Goal: Information Seeking & Learning: Check status

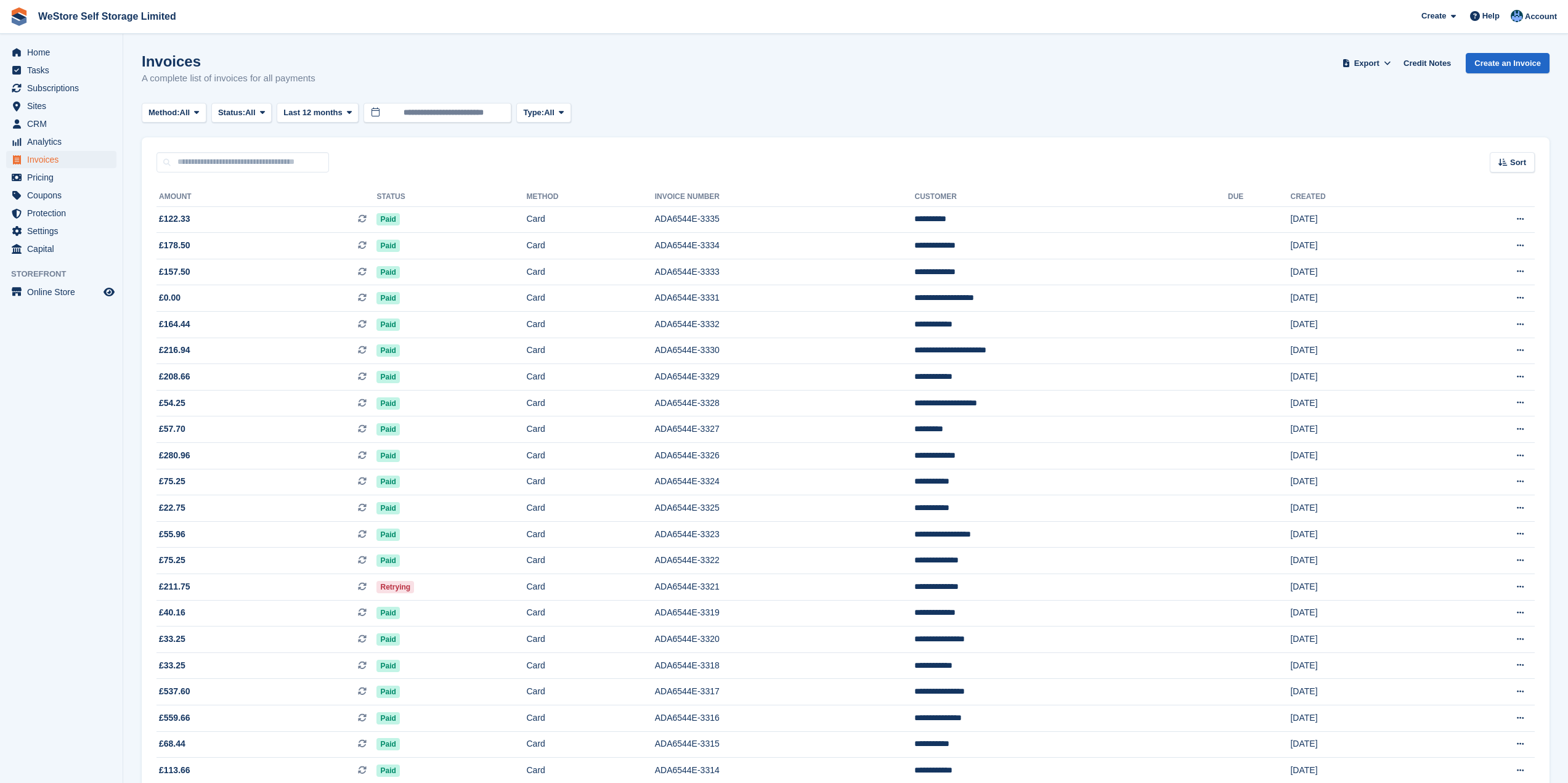
scroll to position [797, 0]
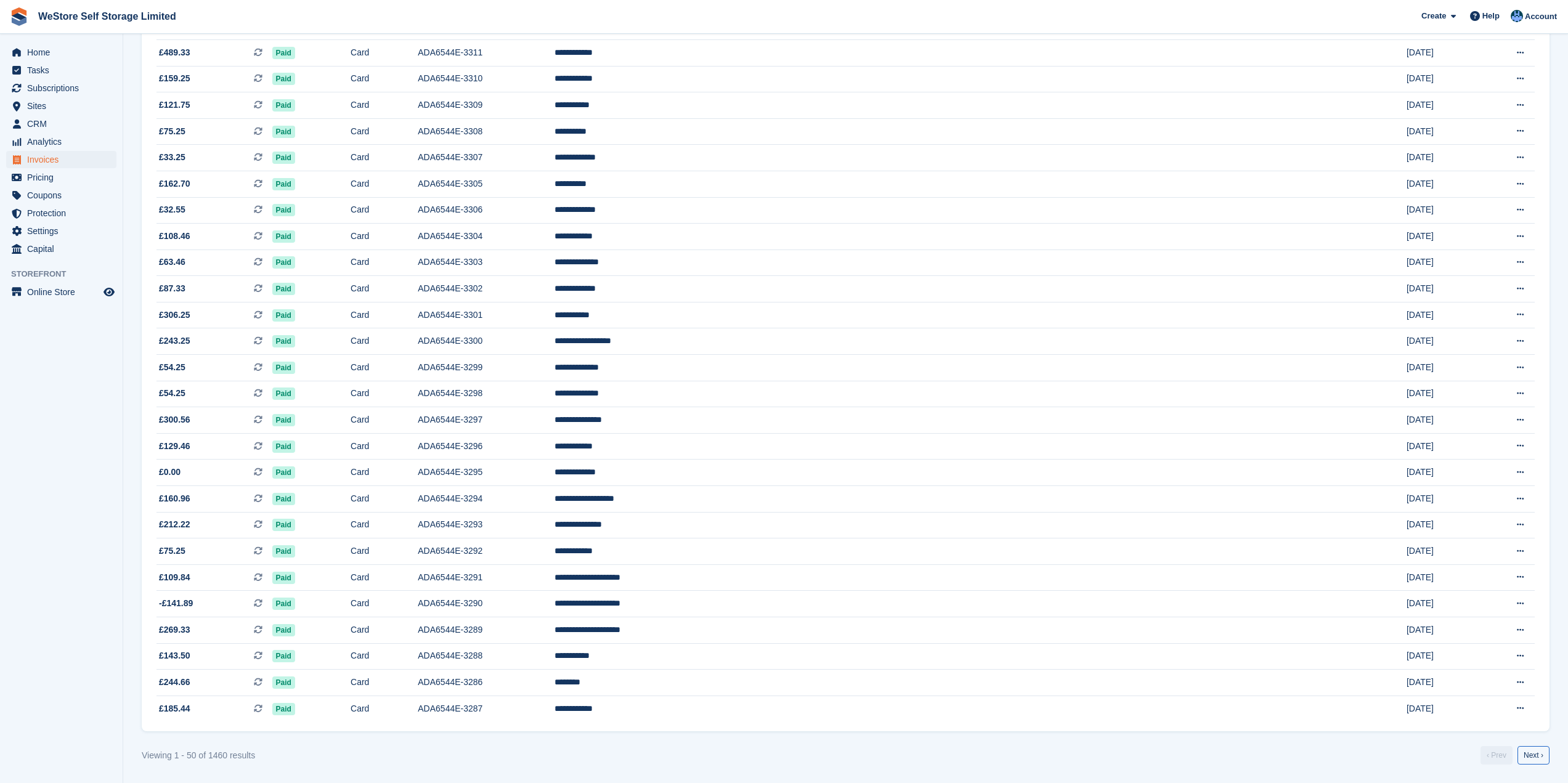
click at [1524, 755] on link "Next ›" at bounding box center [1533, 755] width 32 height 18
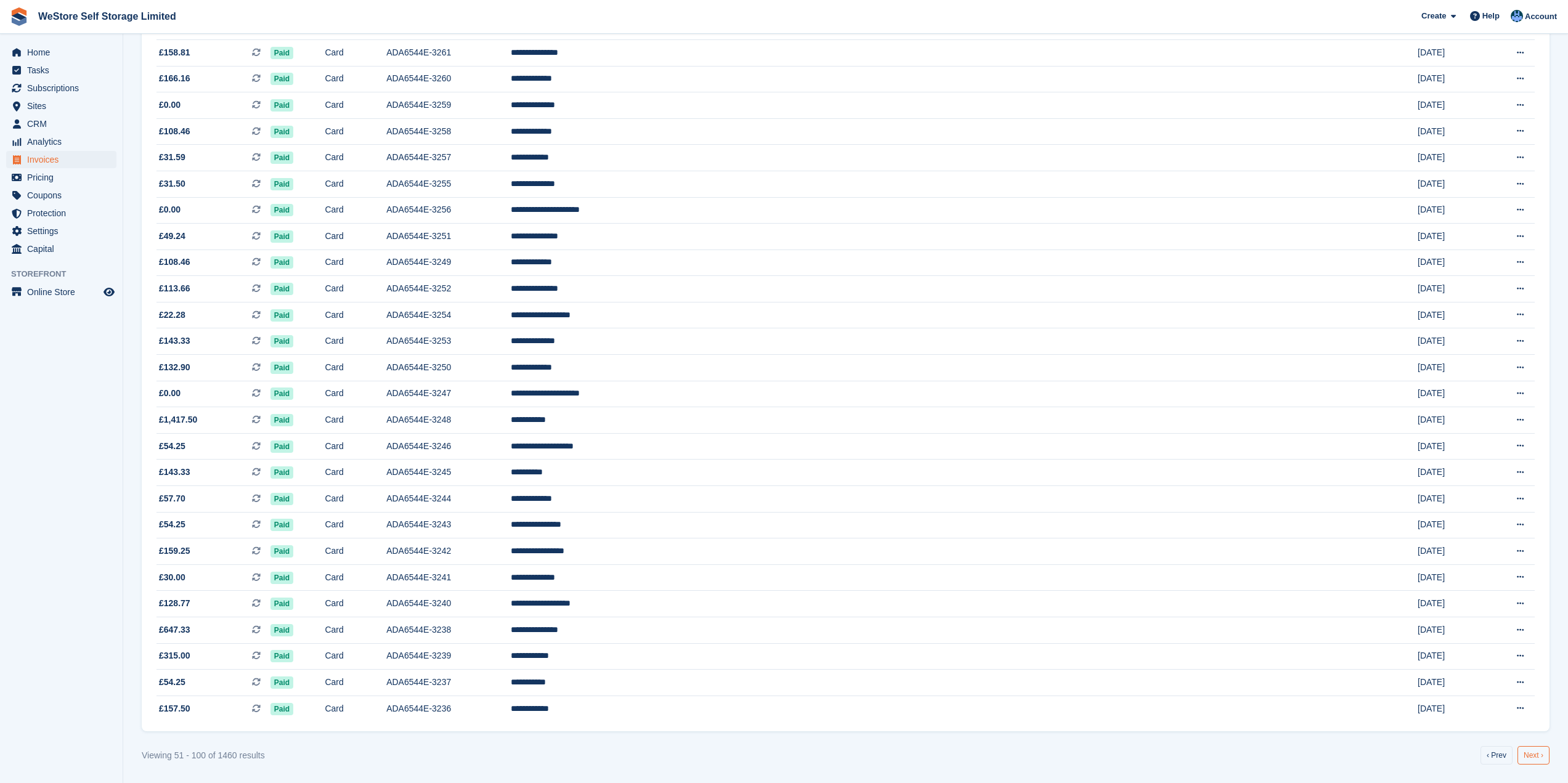
click at [1541, 758] on link "Next ›" at bounding box center [1533, 755] width 32 height 18
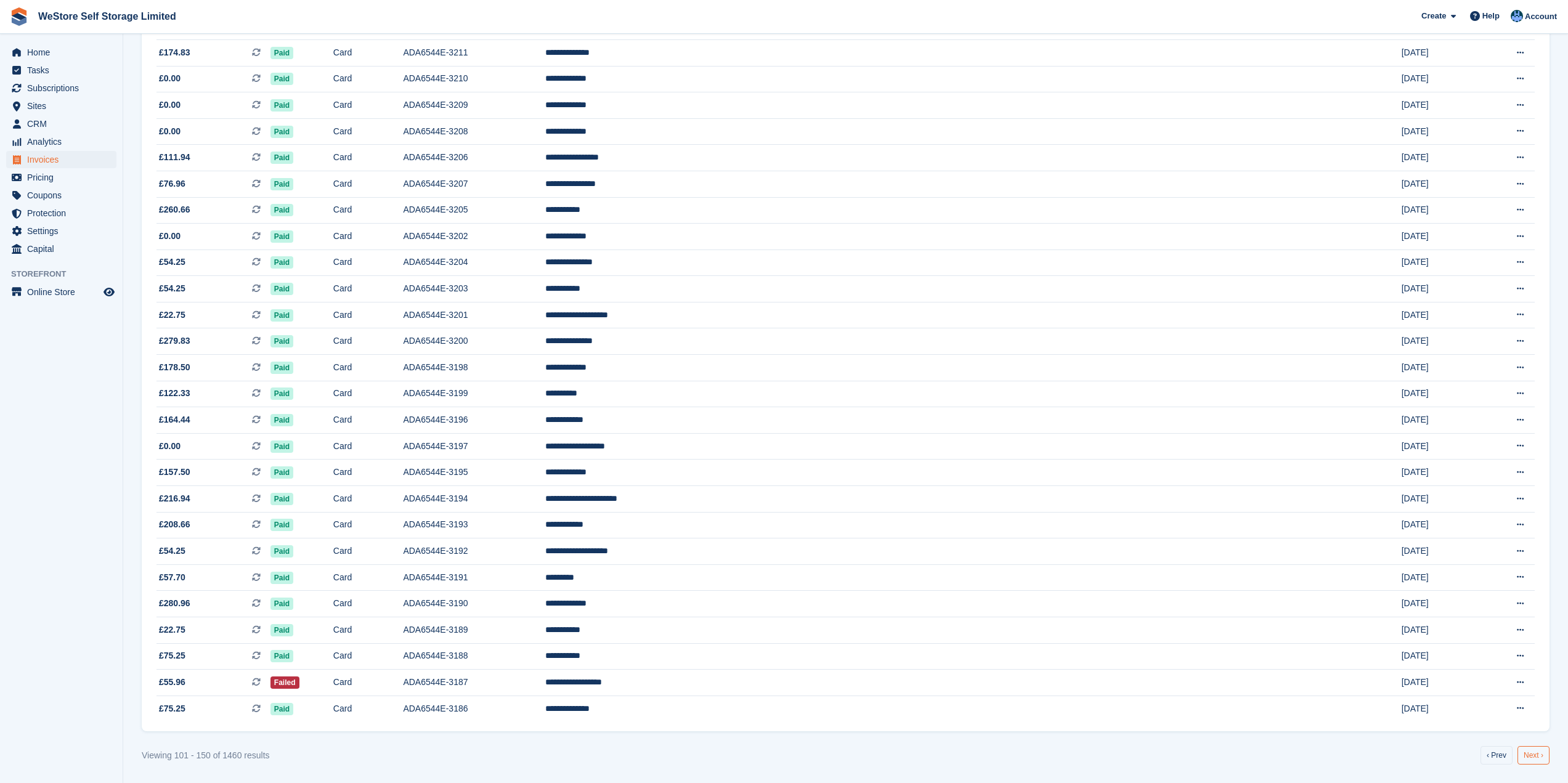
click at [1529, 749] on link "Next ›" at bounding box center [1533, 755] width 32 height 18
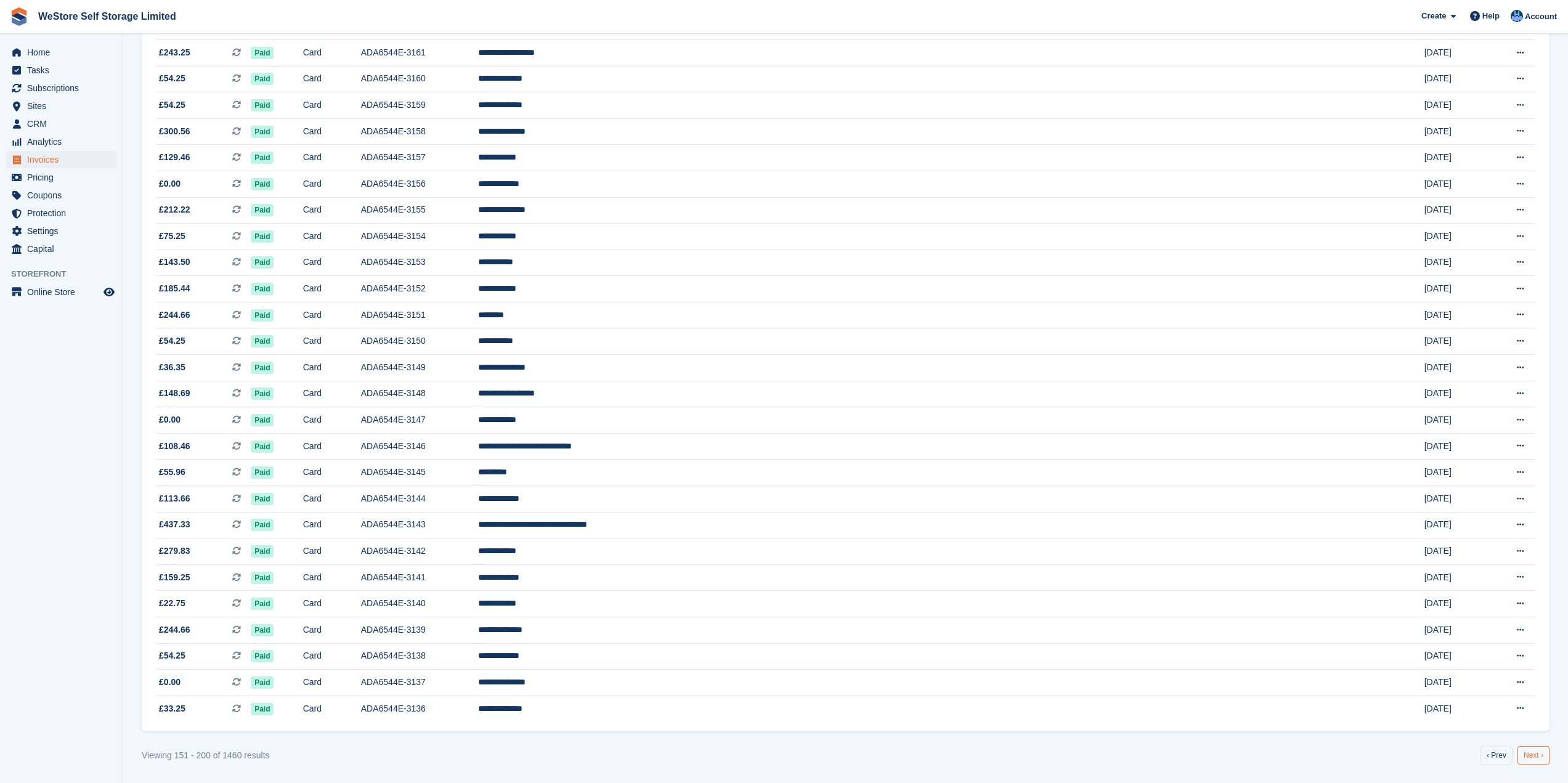
click at [1530, 762] on link "Next ›" at bounding box center [1533, 755] width 32 height 18
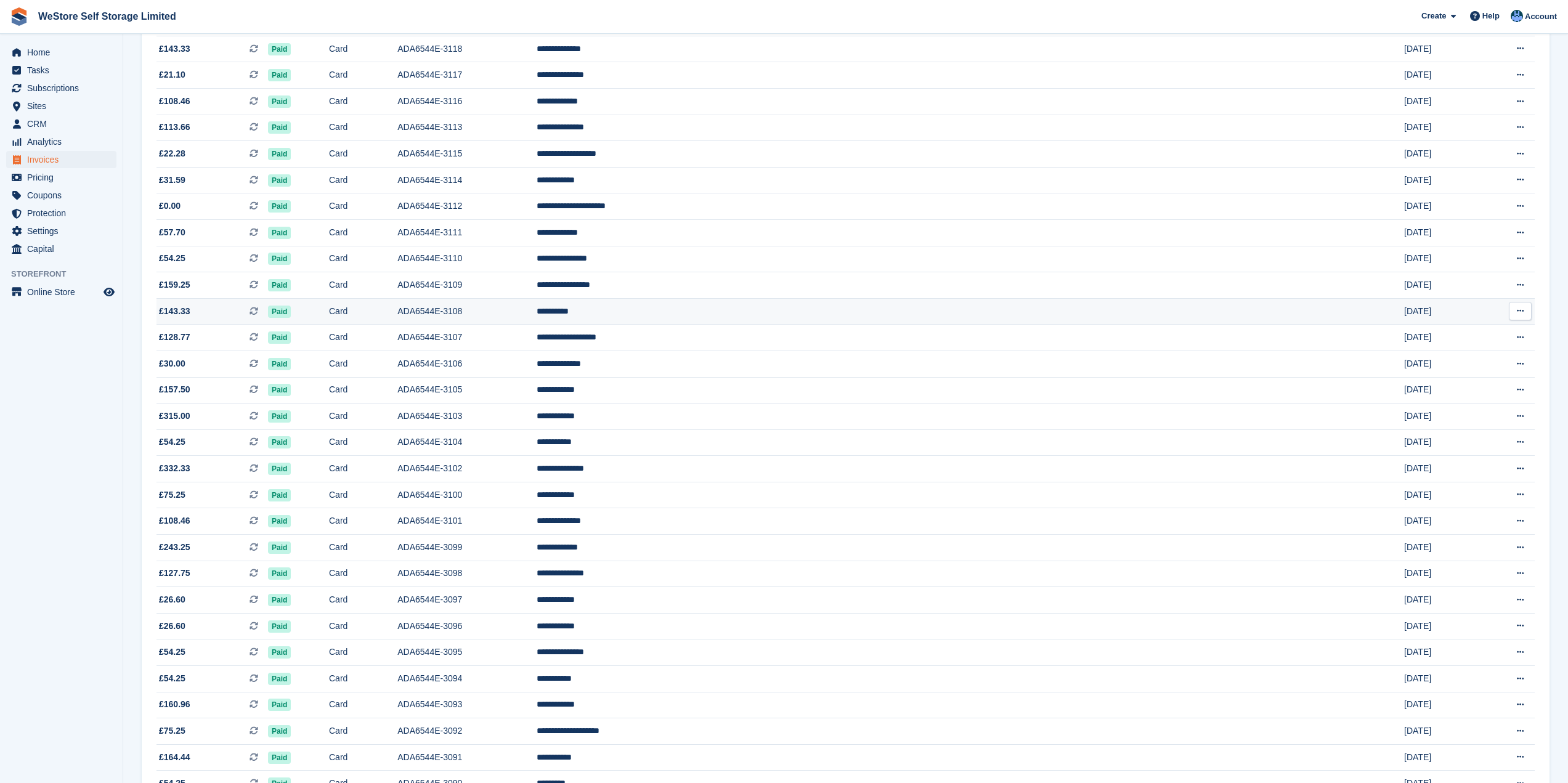
scroll to position [612, 0]
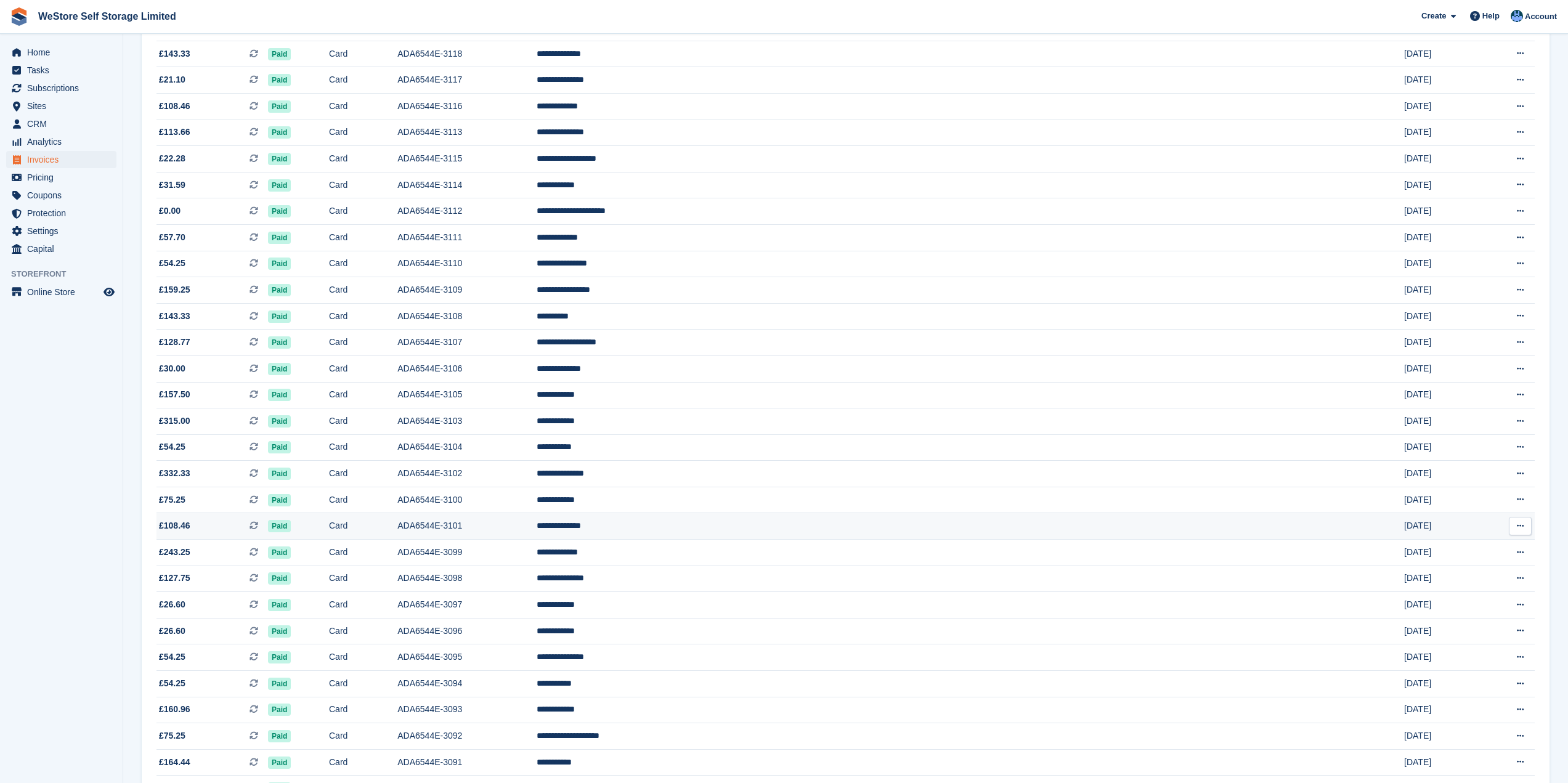
click at [536, 532] on td "ADA6544E-3101" at bounding box center [466, 526] width 139 height 27
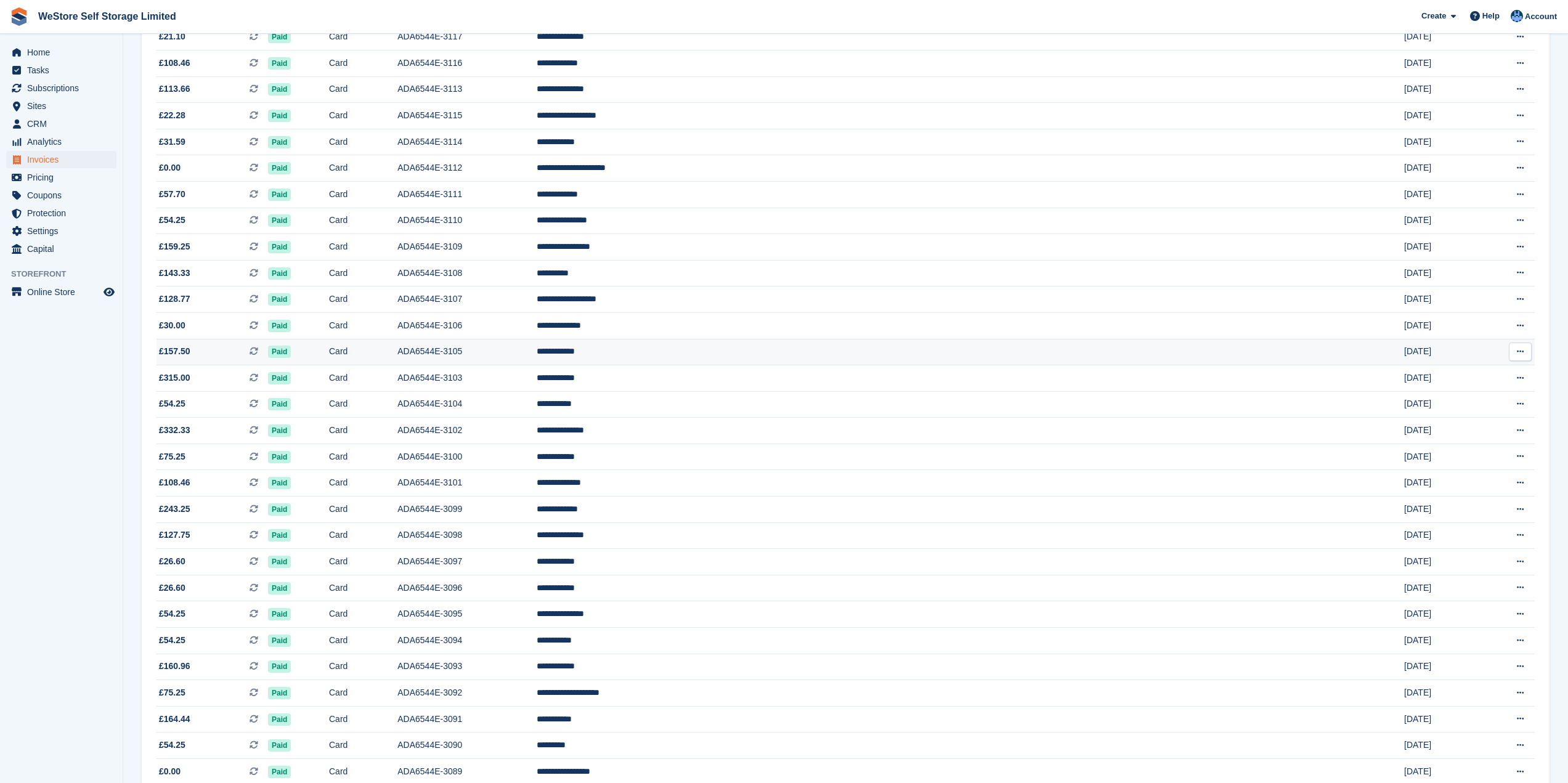
scroll to position [674, 0]
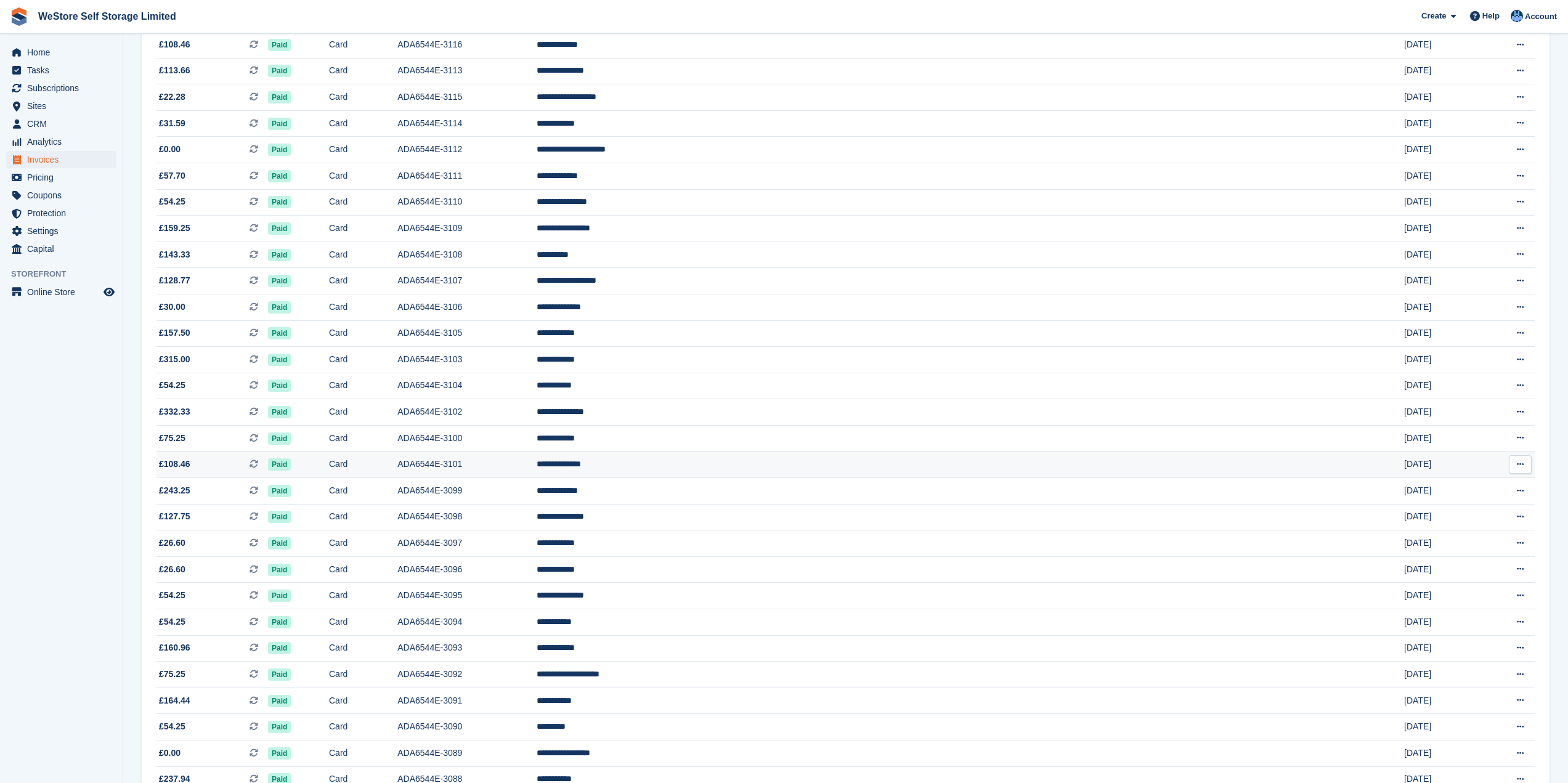
click at [195, 462] on span "£108.46 This is a recurring subscription invoice." at bounding box center [211, 464] width 111 height 13
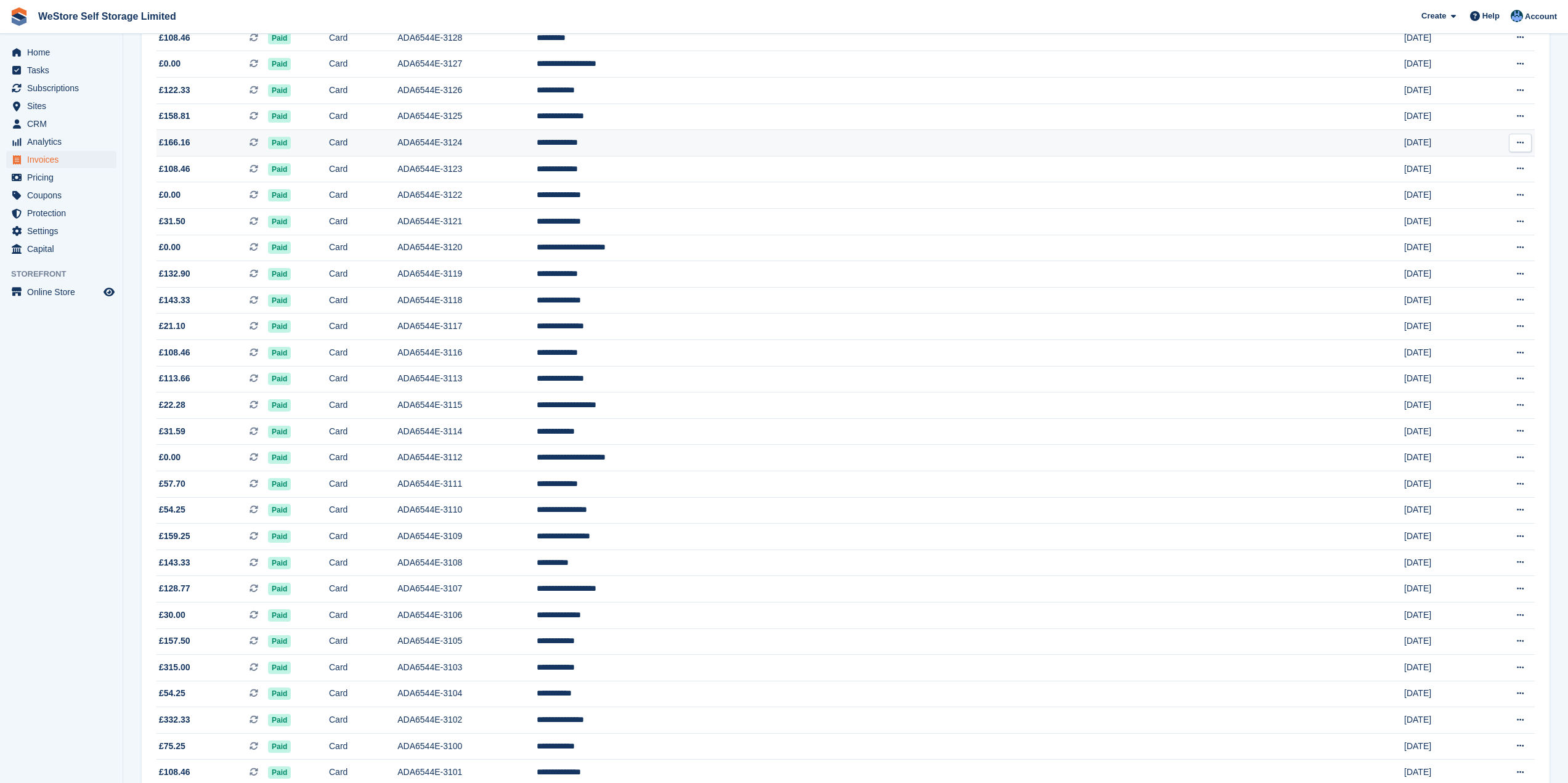
scroll to position [303, 0]
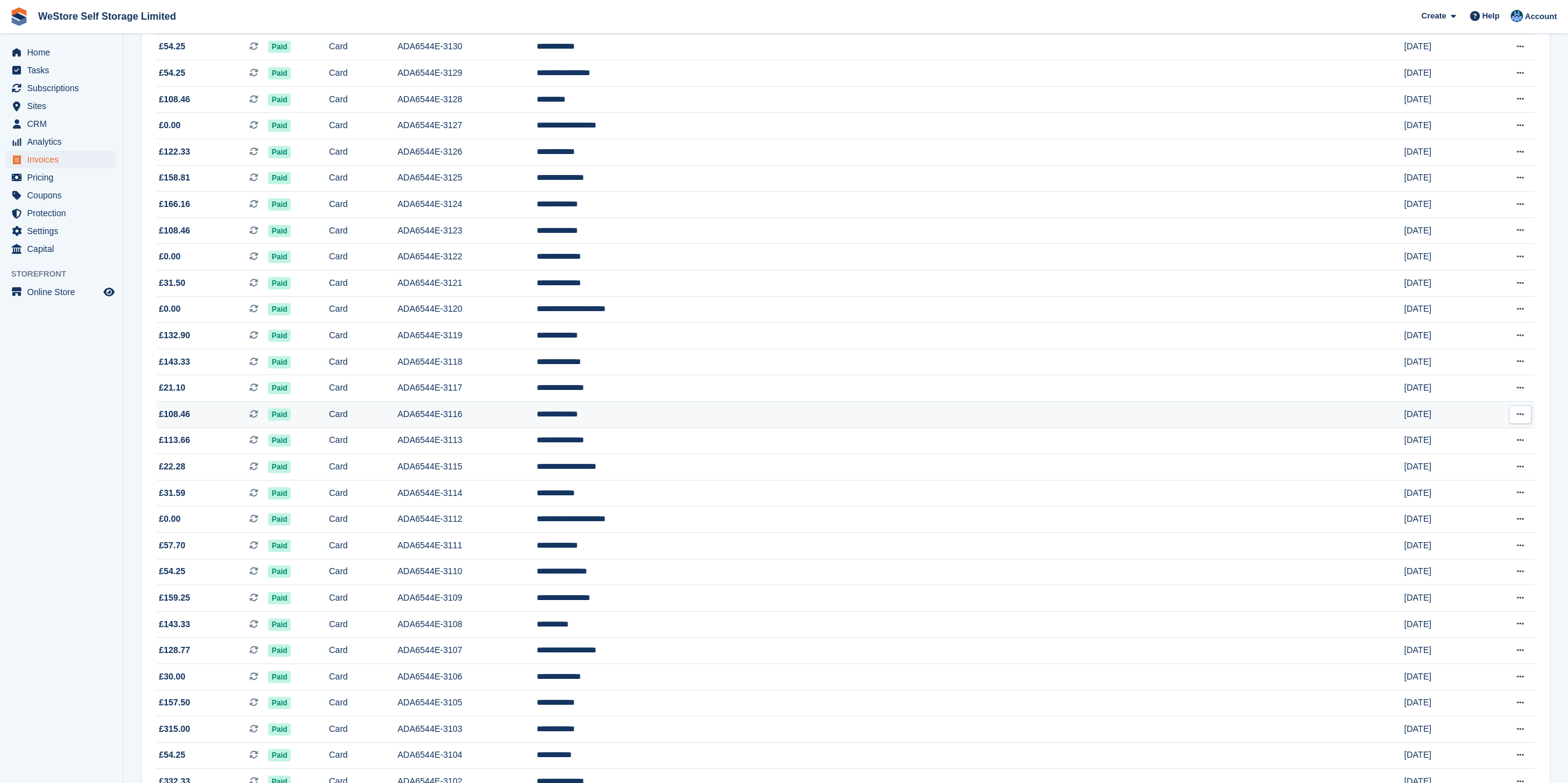
click at [182, 416] on span "£108.46" at bounding box center [175, 414] width 31 height 13
click at [190, 229] on span "£108.46 This is a recurring subscription invoice." at bounding box center [211, 231] width 111 height 13
click at [183, 95] on span "£108.46" at bounding box center [175, 99] width 31 height 13
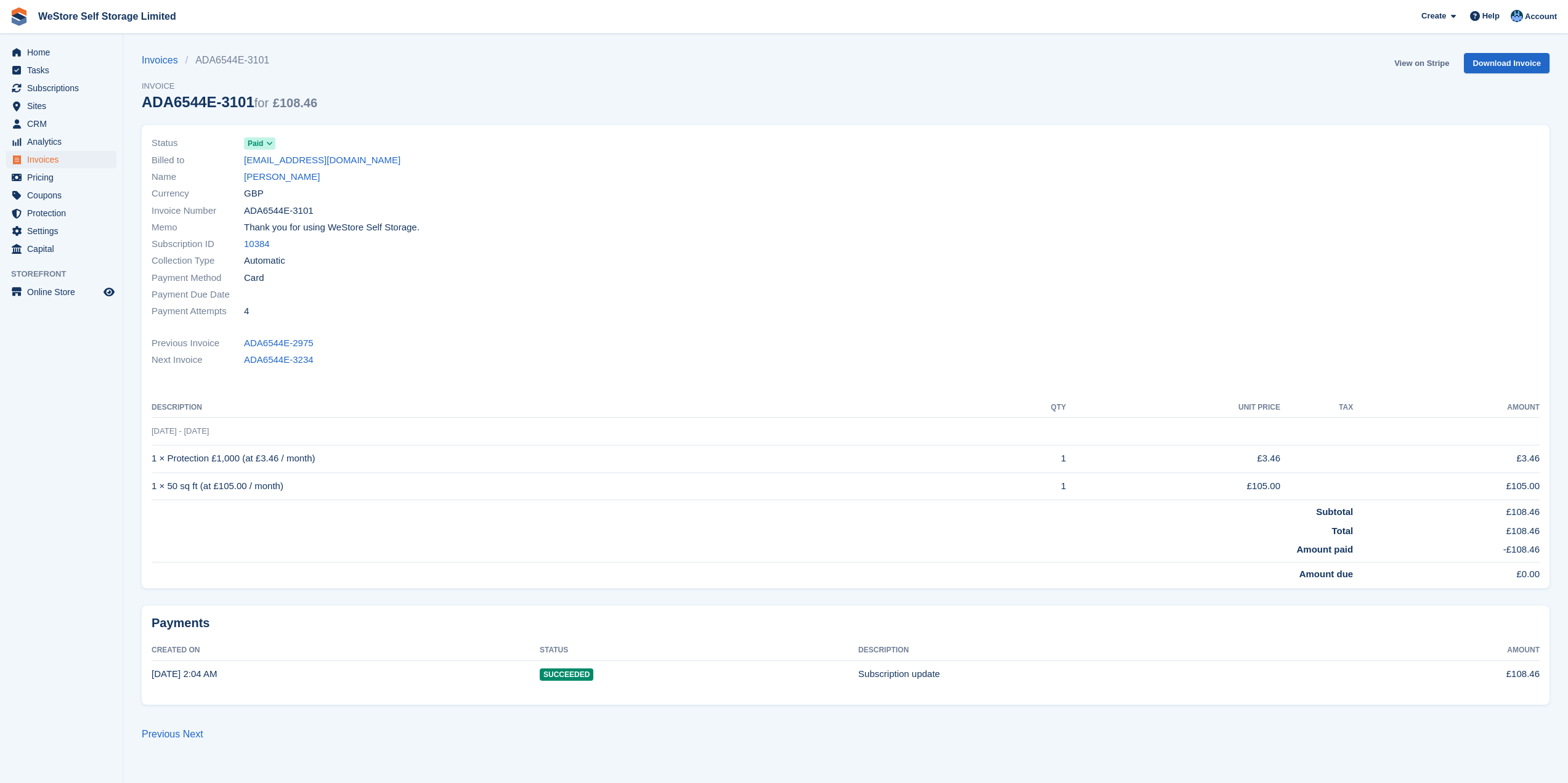
click at [1433, 62] on link "View on Stripe" at bounding box center [1422, 63] width 64 height 20
click at [1429, 62] on link "View on Stripe" at bounding box center [1422, 63] width 64 height 20
click at [1440, 61] on link "View on Stripe" at bounding box center [1422, 63] width 64 height 20
click at [1410, 64] on link "View on Stripe" at bounding box center [1422, 63] width 64 height 20
click at [52, 159] on span "Invoices" at bounding box center [63, 159] width 74 height 17
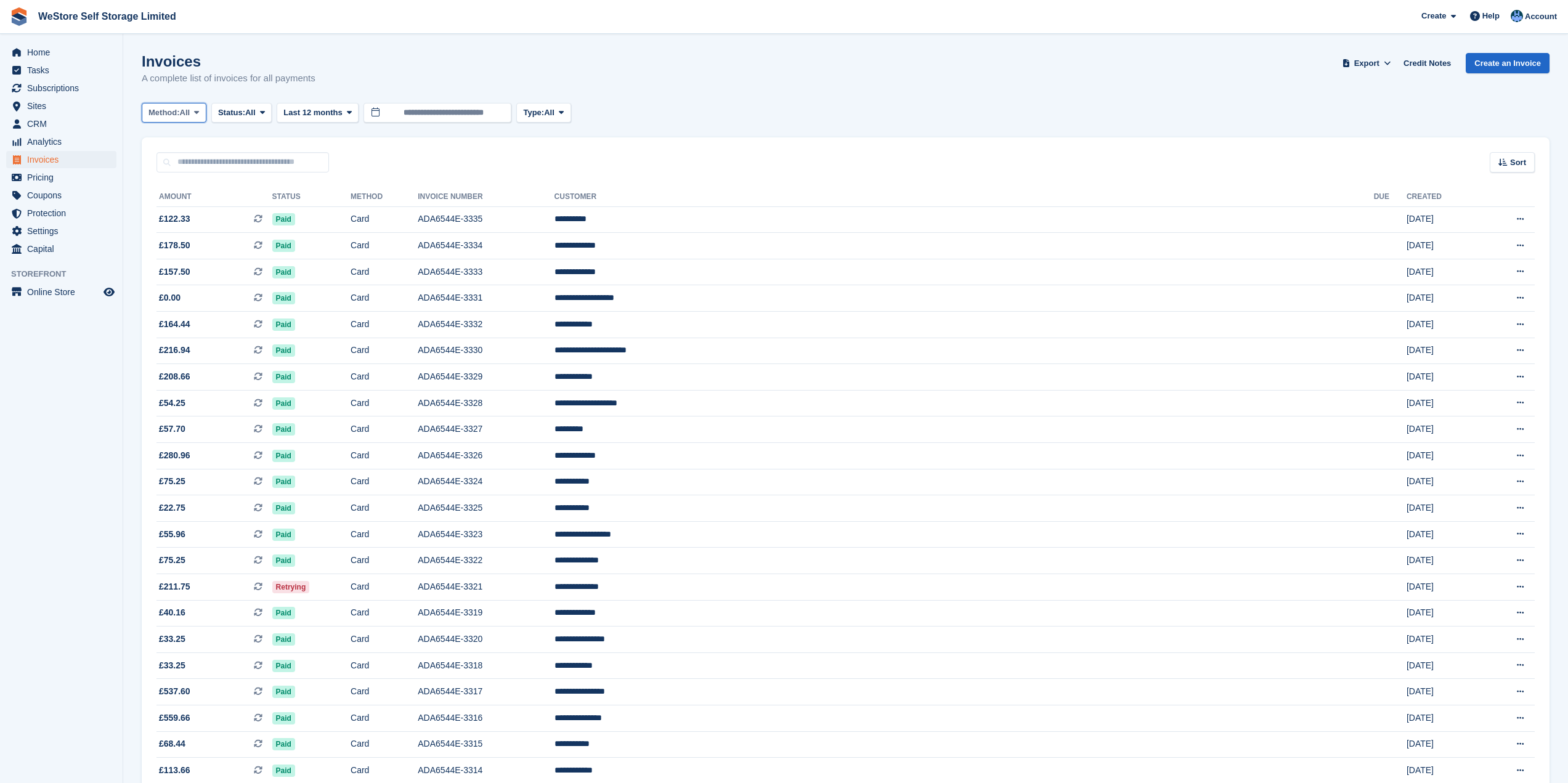
click at [196, 111] on span at bounding box center [196, 112] width 10 height 10
click at [262, 111] on span at bounding box center [262, 112] width 10 height 10
click at [42, 50] on span "Home" at bounding box center [63, 52] width 74 height 17
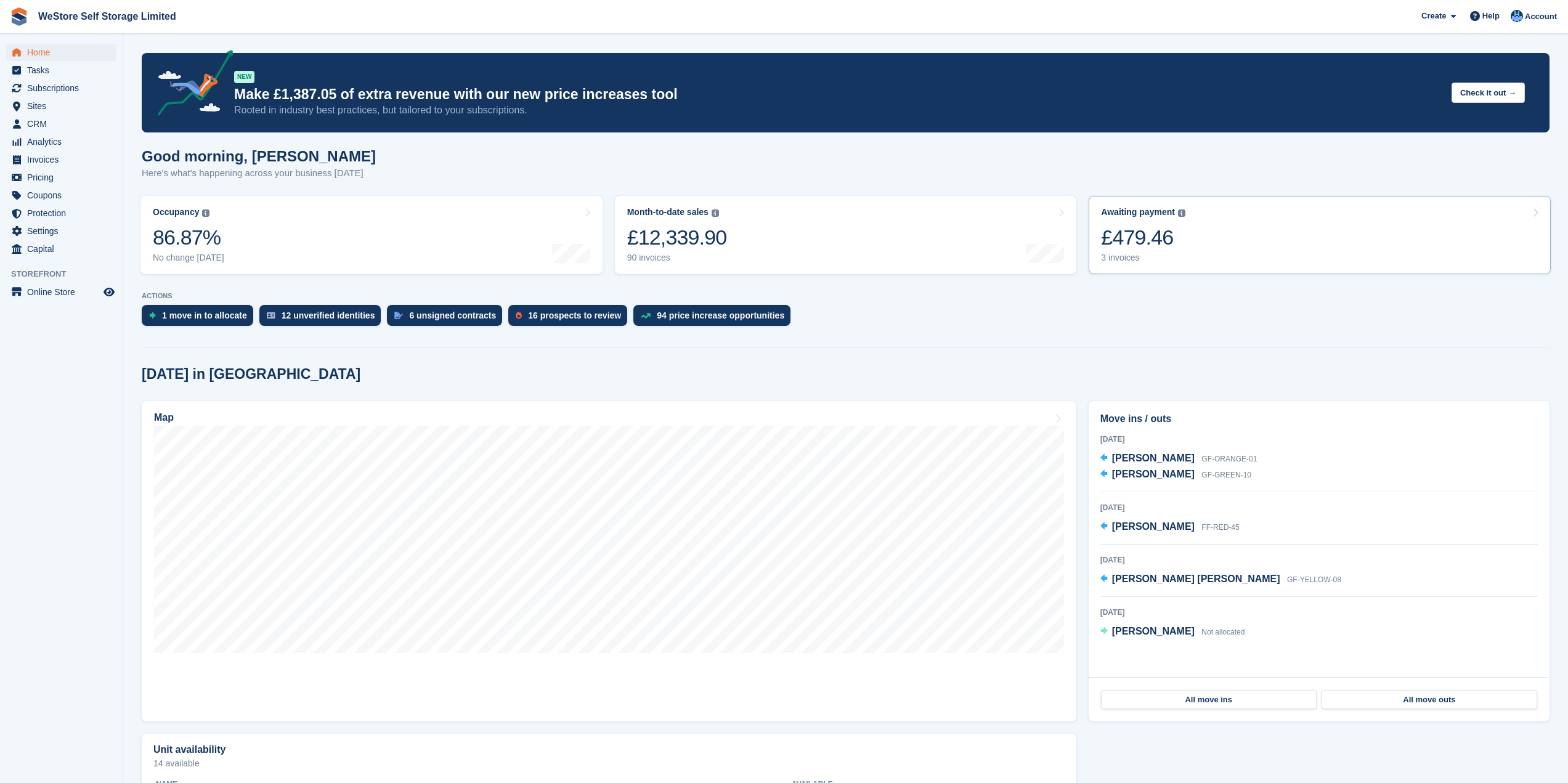
click at [1133, 247] on div "£479.46" at bounding box center [1143, 237] width 85 height 25
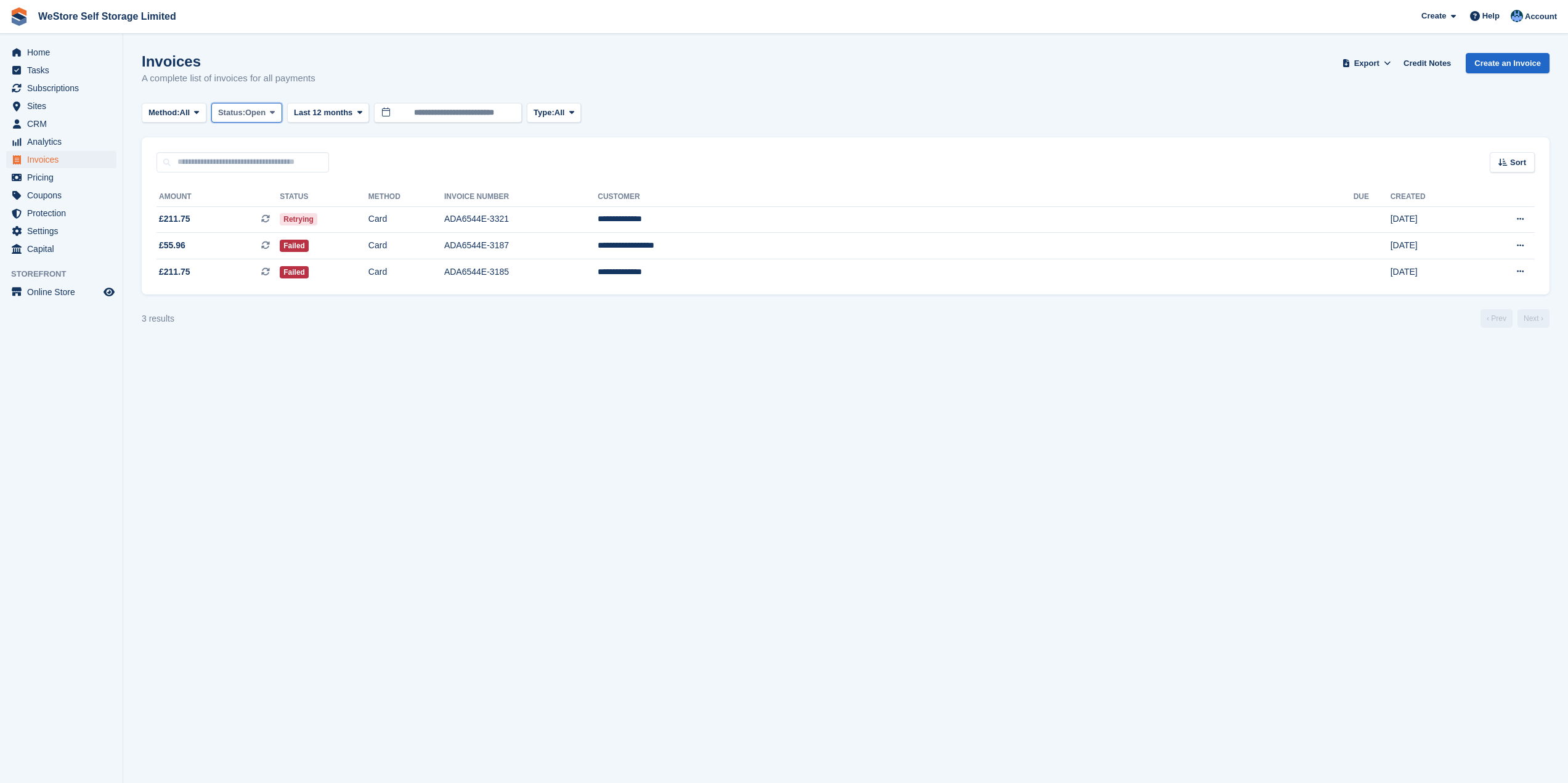
click at [266, 110] on span "Open" at bounding box center [256, 112] width 20 height 12
click at [294, 255] on link "Uncollectible" at bounding box center [270, 253] width 108 height 22
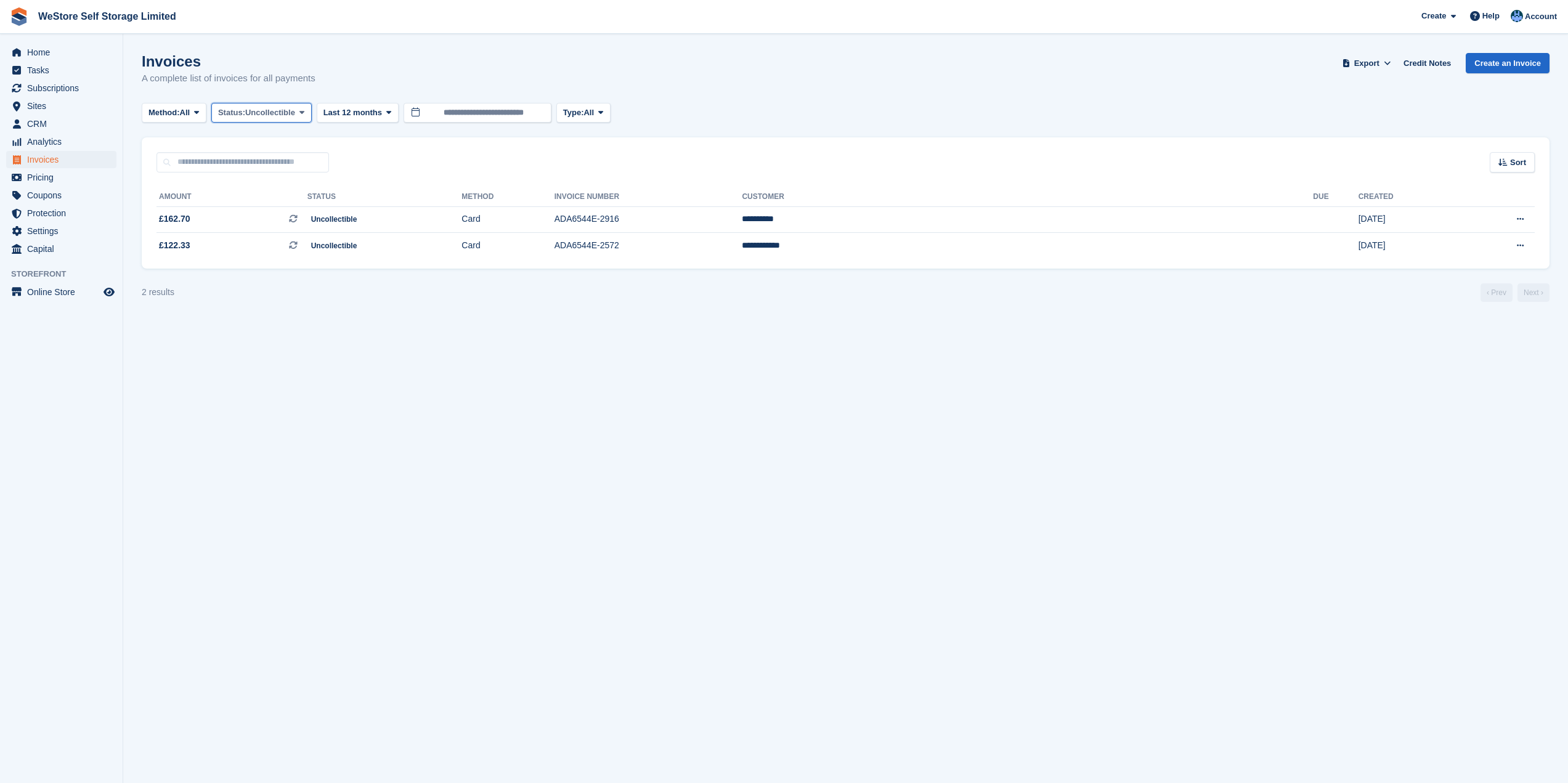
click at [295, 115] on span "Uncollectible" at bounding box center [270, 112] width 50 height 12
click at [249, 186] on link "Draft" at bounding box center [270, 186] width 108 height 22
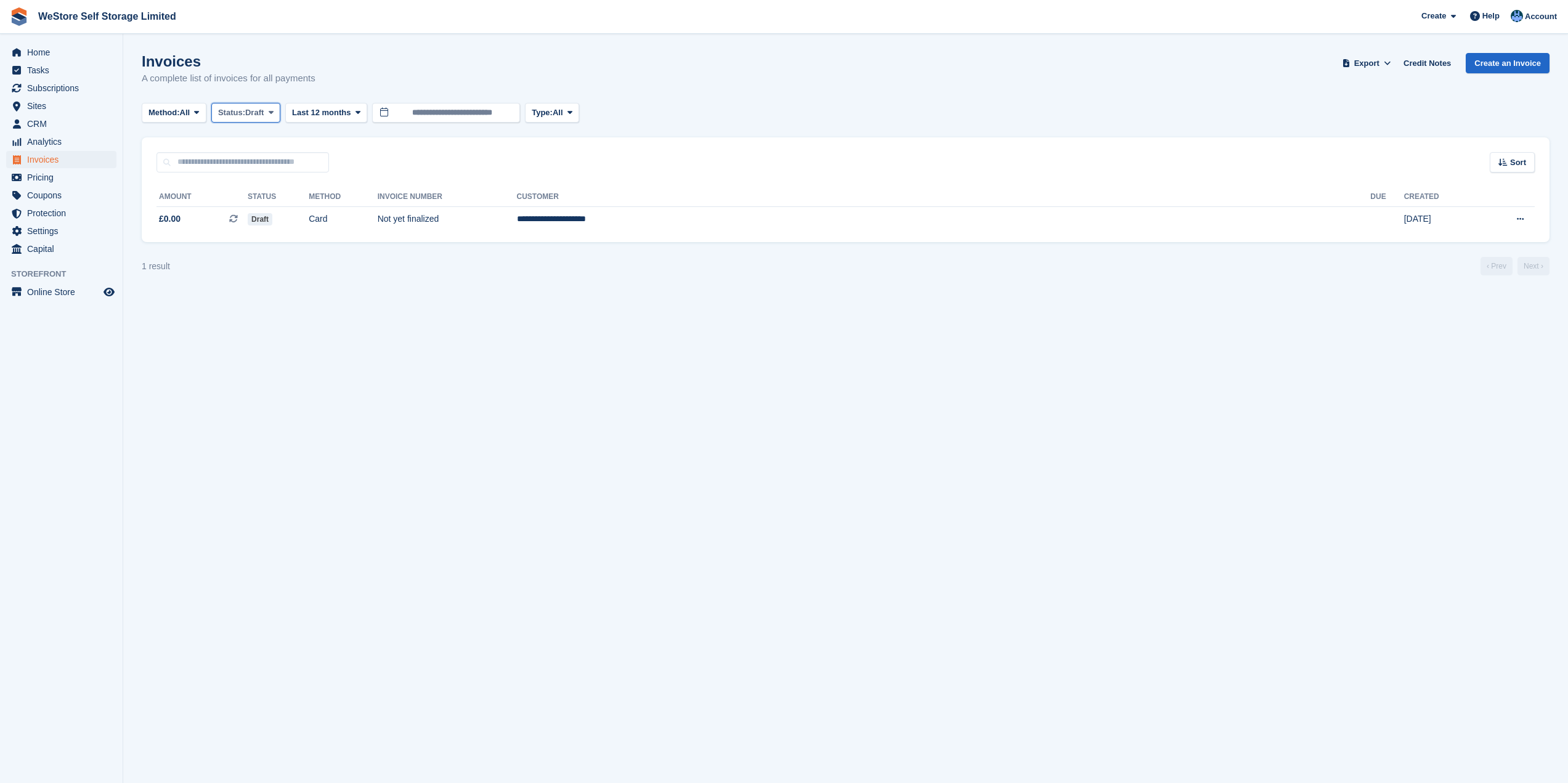
click at [264, 113] on span "Draft" at bounding box center [255, 112] width 18 height 12
click at [239, 208] on link "Open" at bounding box center [270, 209] width 108 height 22
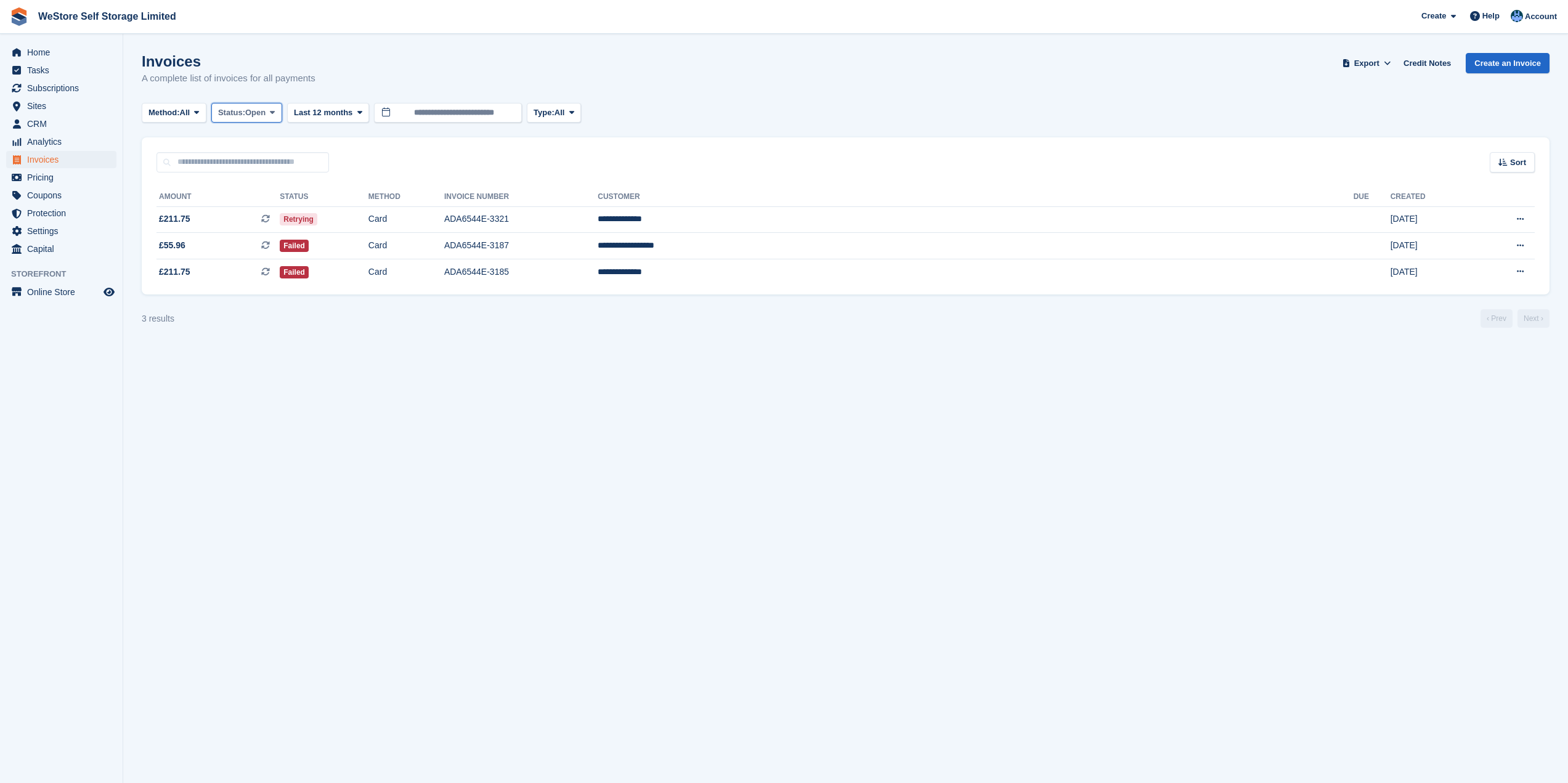
click at [275, 113] on icon at bounding box center [272, 112] width 5 height 8
click at [255, 234] on link "Void" at bounding box center [270, 231] width 108 height 22
click at [213, 113] on div "Method: All All Bank Transfer Cash Cheque Debit/Credit Card Direct Debit SEPA D…" at bounding box center [361, 113] width 440 height 20
click at [180, 114] on span "Method:" at bounding box center [165, 112] width 31 height 12
click at [169, 289] on link "Other" at bounding box center [200, 298] width 108 height 22
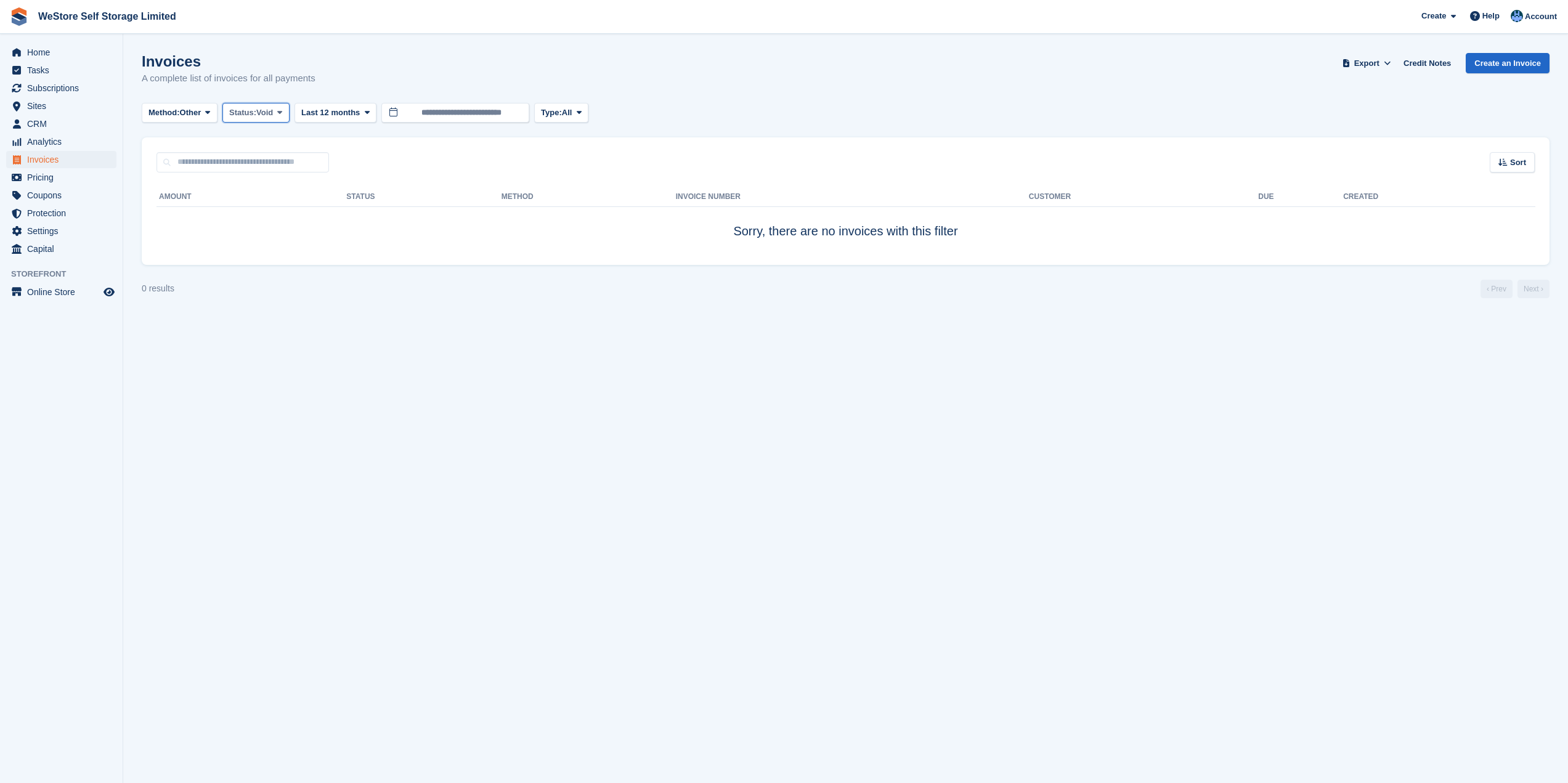
click at [282, 109] on icon at bounding box center [279, 112] width 5 height 8
click at [267, 139] on link "All" at bounding box center [281, 142] width 108 height 22
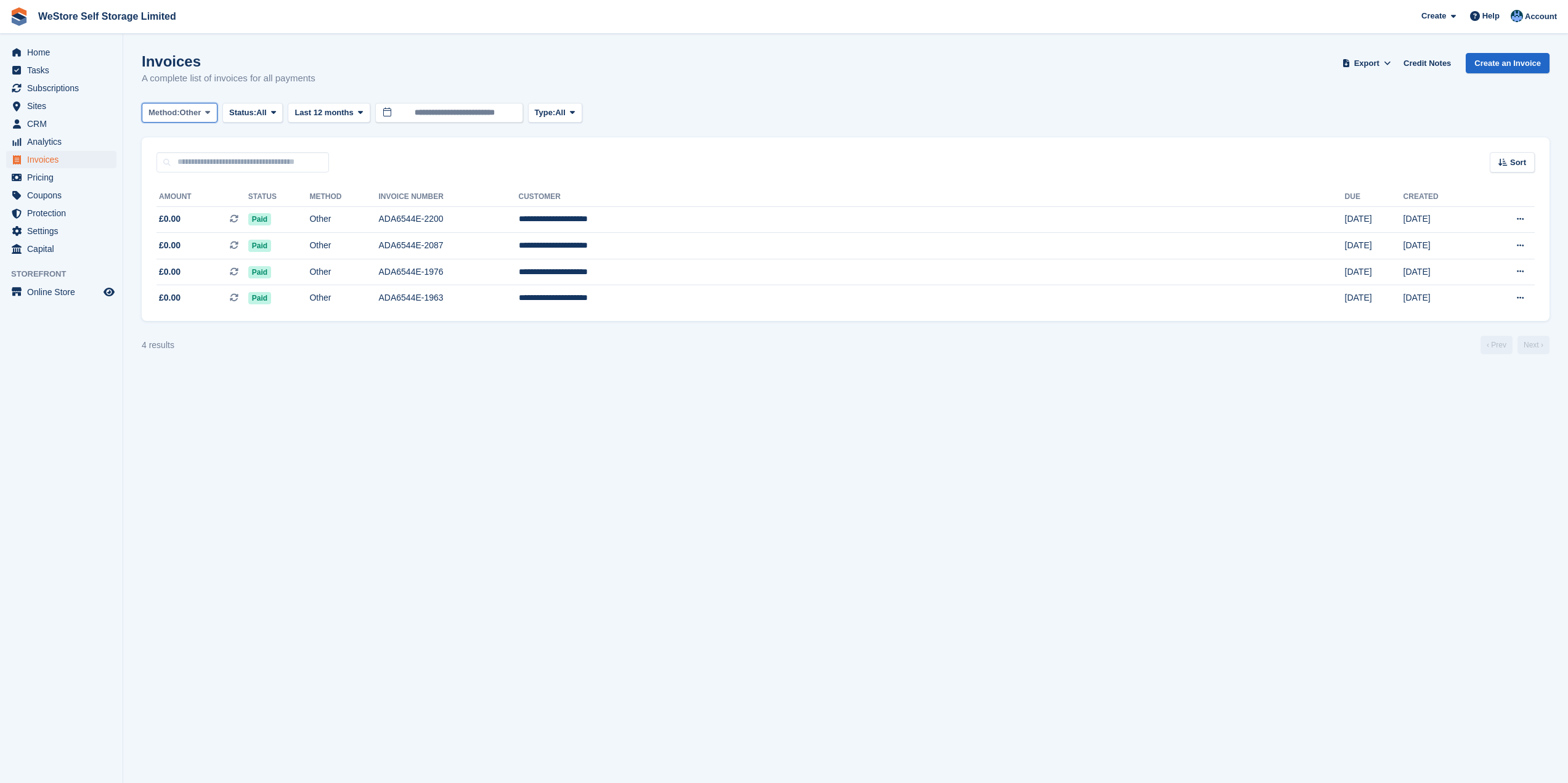
click at [212, 114] on span at bounding box center [208, 112] width 10 height 10
click at [208, 162] on link "Bank Transfer" at bounding box center [200, 164] width 108 height 22
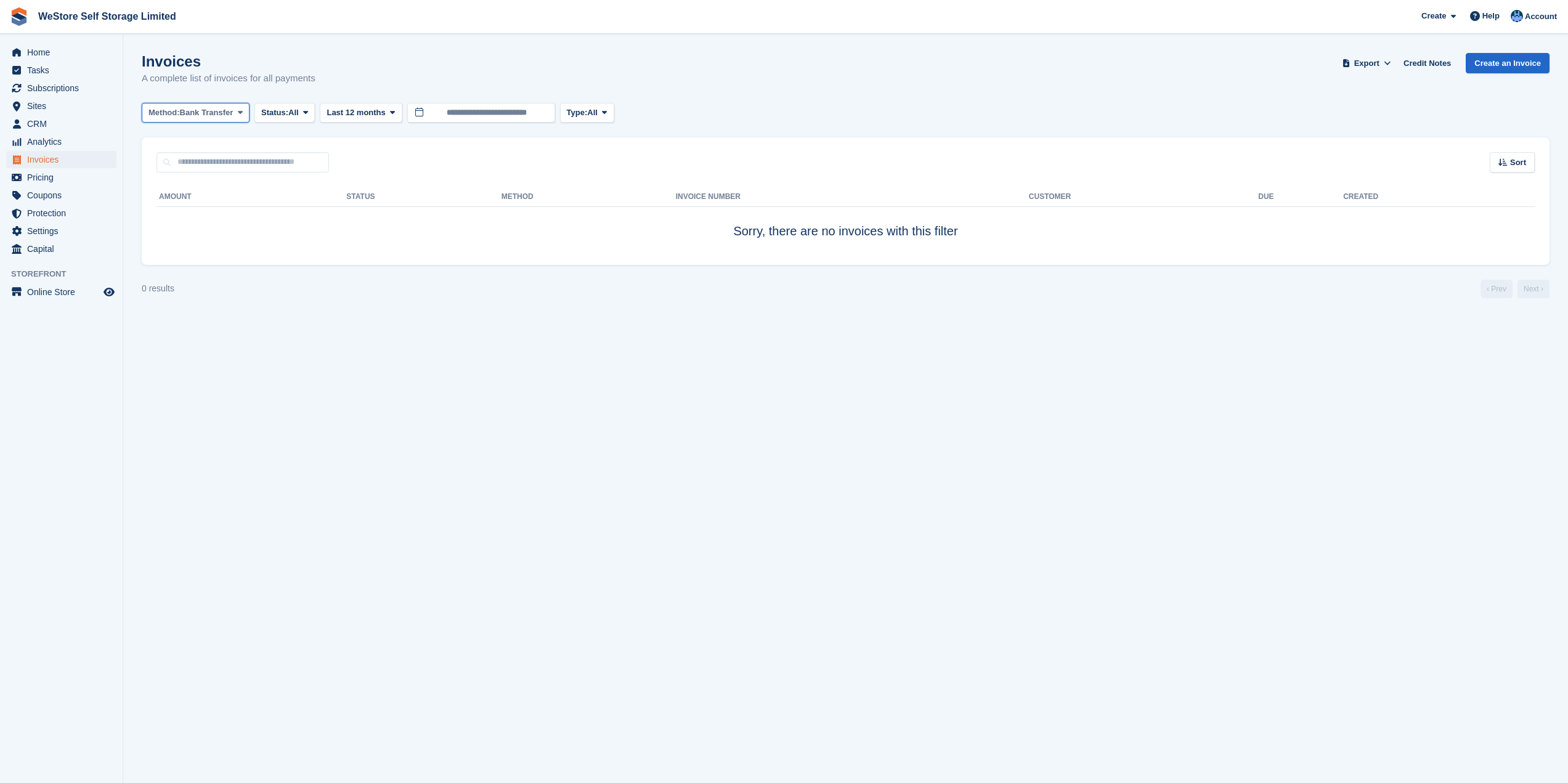
click at [236, 112] on span at bounding box center [240, 112] width 10 height 10
click at [207, 194] on link "Cash" at bounding box center [200, 186] width 108 height 22
click at [209, 117] on icon at bounding box center [206, 112] width 5 height 8
click at [198, 214] on link "Cheque" at bounding box center [200, 209] width 108 height 22
click at [216, 115] on span at bounding box center [215, 112] width 10 height 10
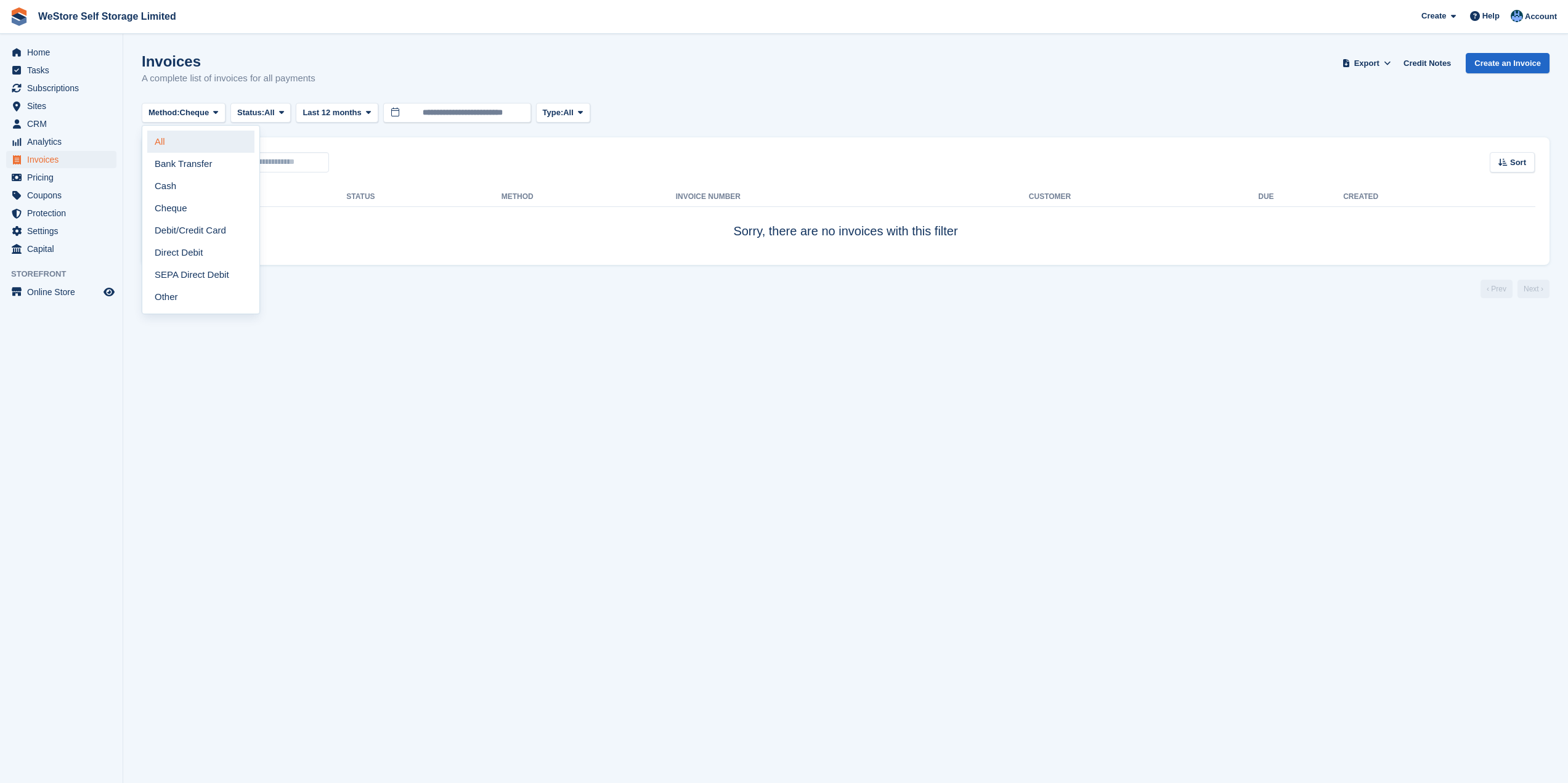
click at [182, 142] on link "All" at bounding box center [200, 142] width 108 height 22
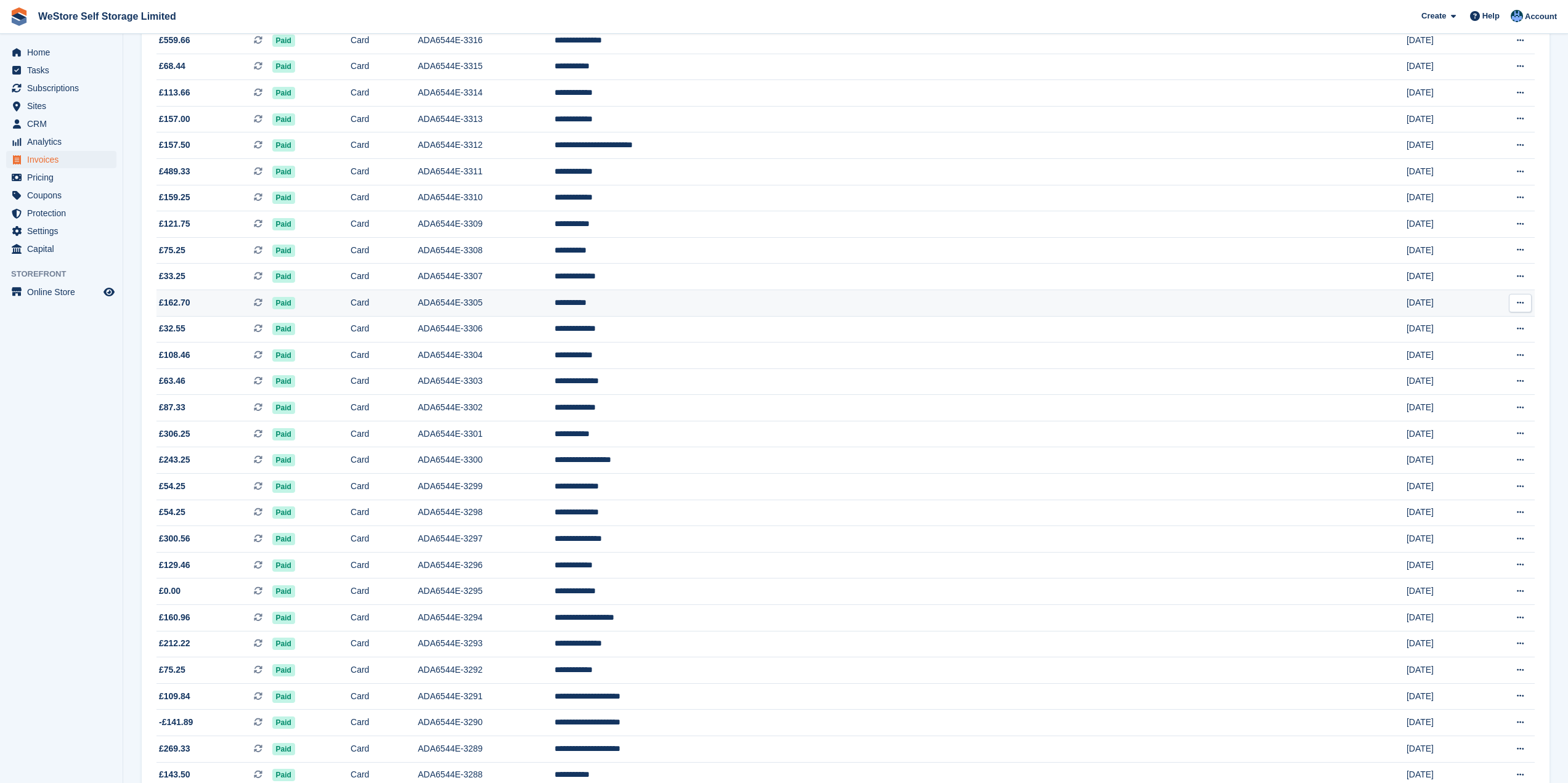
scroll to position [797, 0]
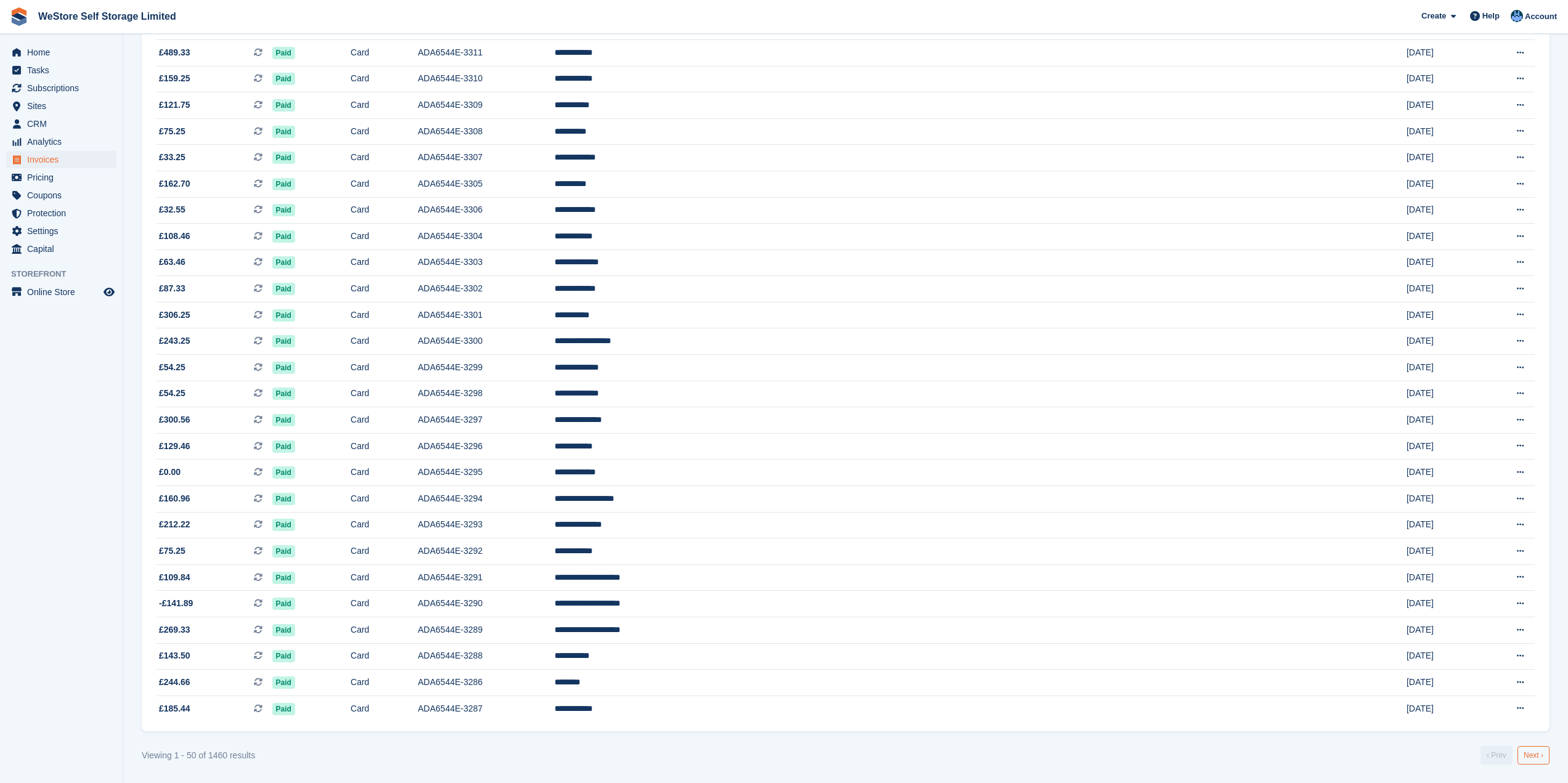
click at [1531, 746] on link "Next ›" at bounding box center [1533, 755] width 32 height 18
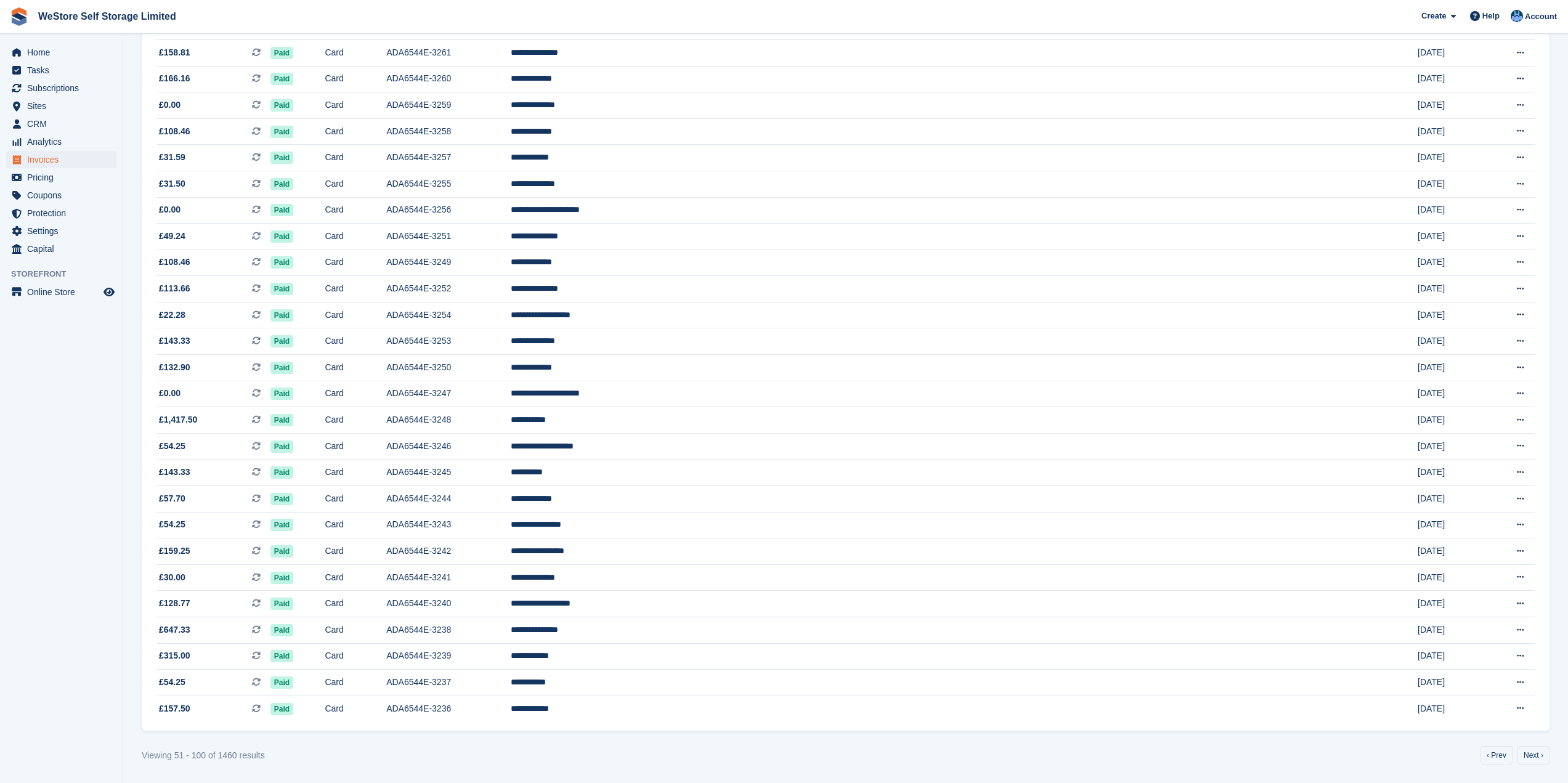
click at [1529, 745] on turbo-frame "Invoices A complete list of invoices for all payments Export Export Invoices Ex…" at bounding box center [846, 10] width 1408 height 1508
click at [1530, 745] on turbo-frame "Invoices A complete list of invoices for all payments Export Export Invoices Ex…" at bounding box center [846, 10] width 1408 height 1508
click at [1536, 755] on link "Next ›" at bounding box center [1533, 755] width 32 height 18
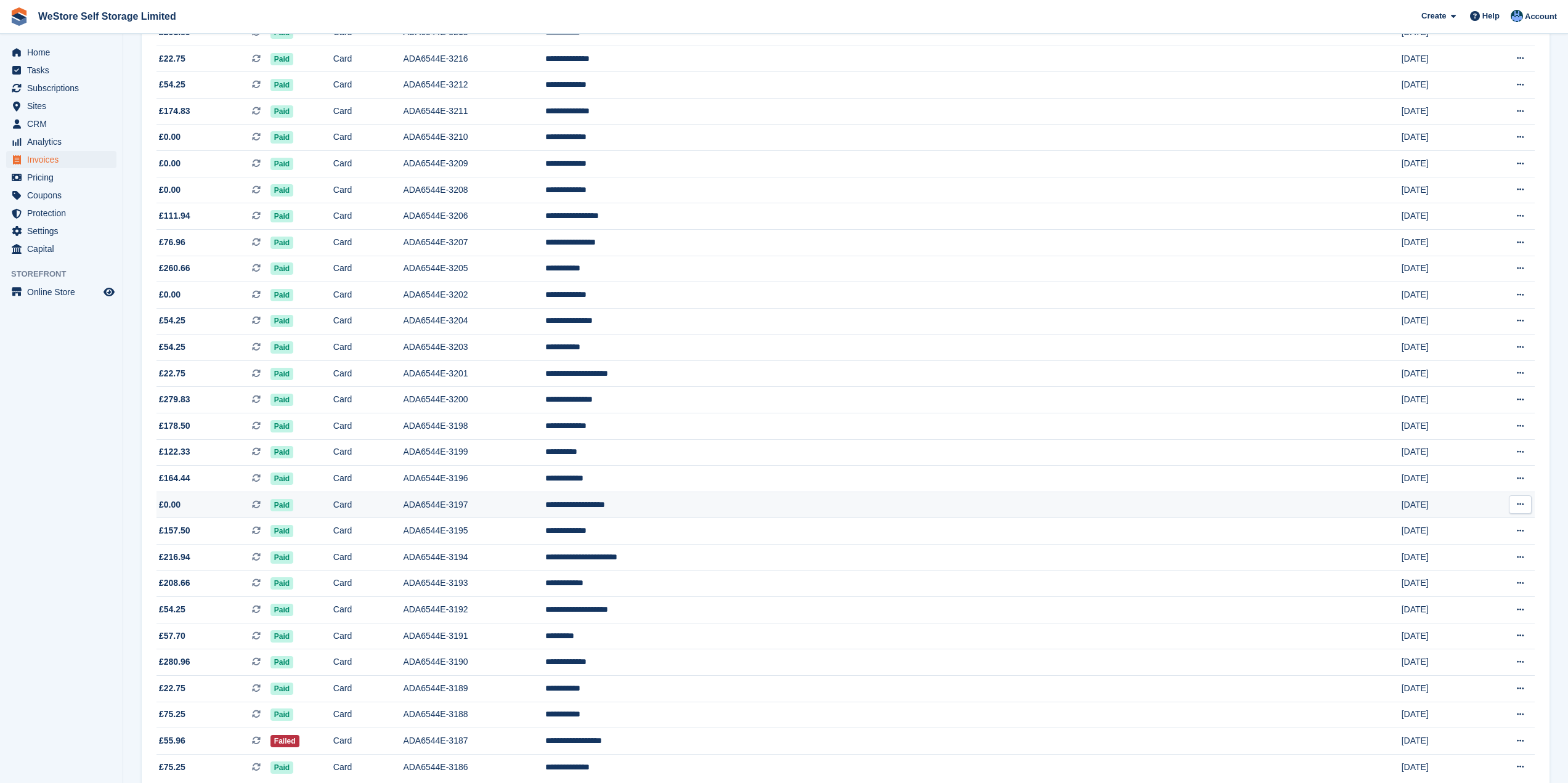
scroll to position [797, 0]
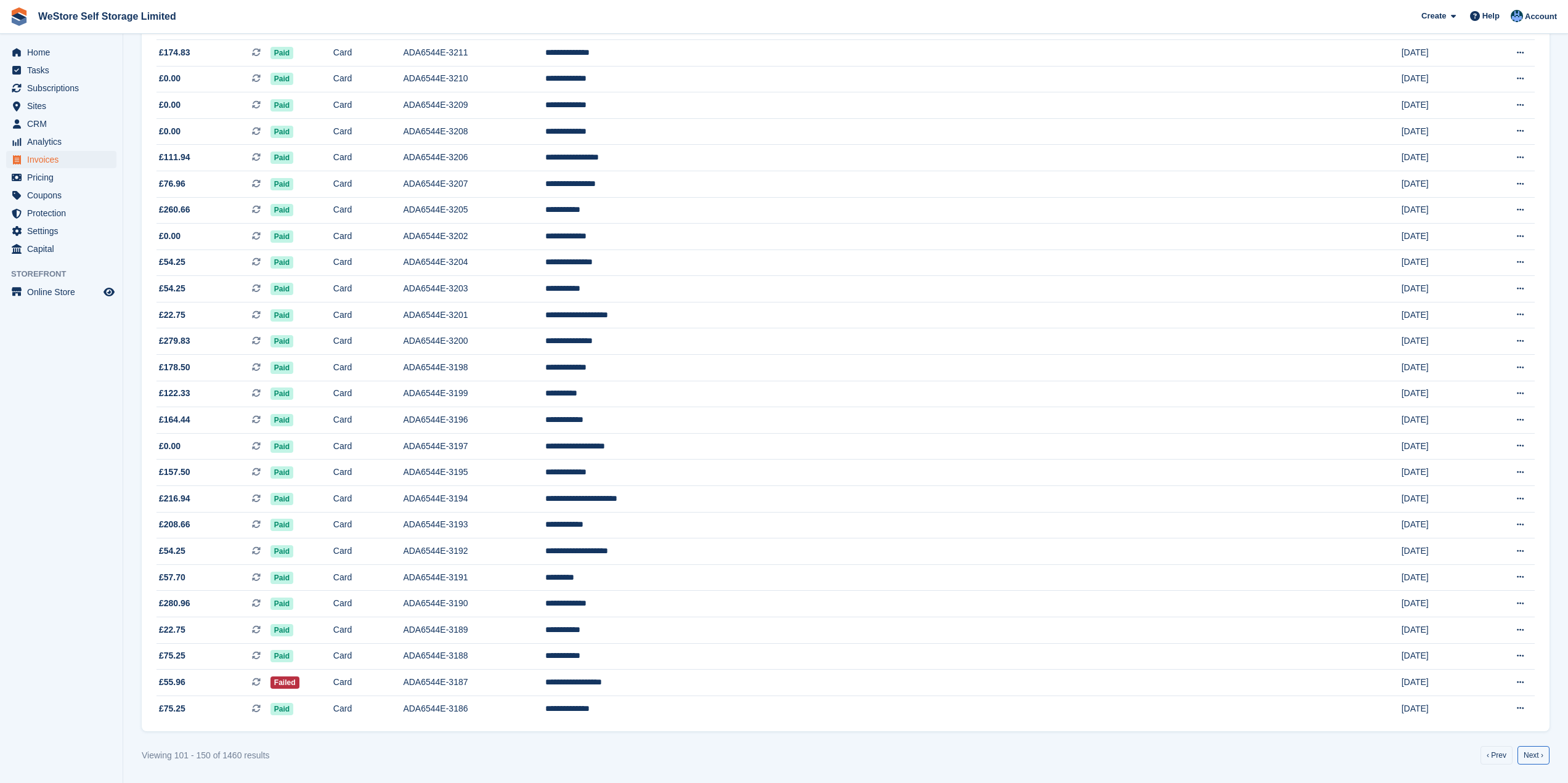
click at [1537, 755] on link "Next ›" at bounding box center [1533, 755] width 32 height 18
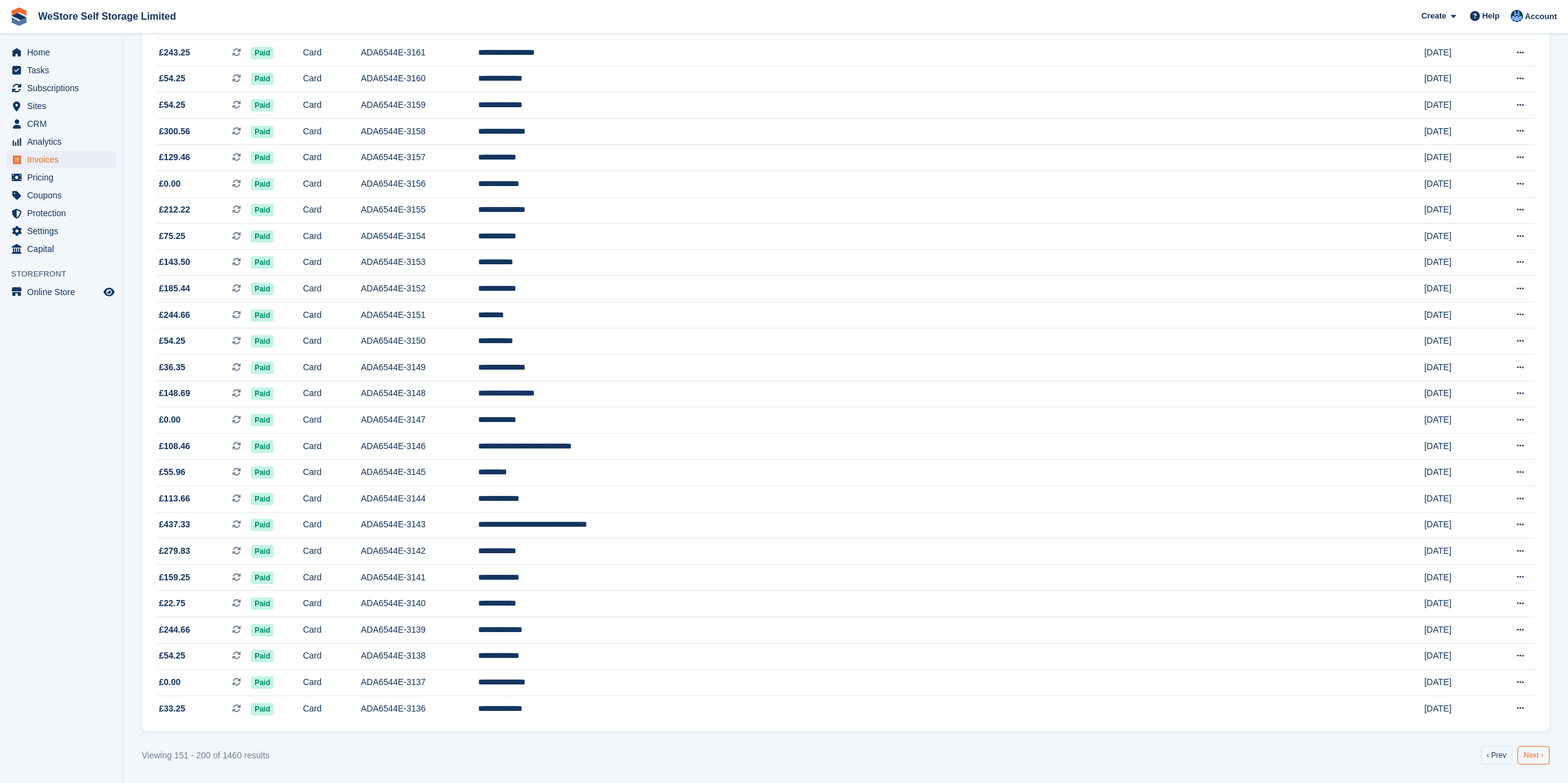
click at [1537, 751] on link "Next ›" at bounding box center [1533, 755] width 32 height 18
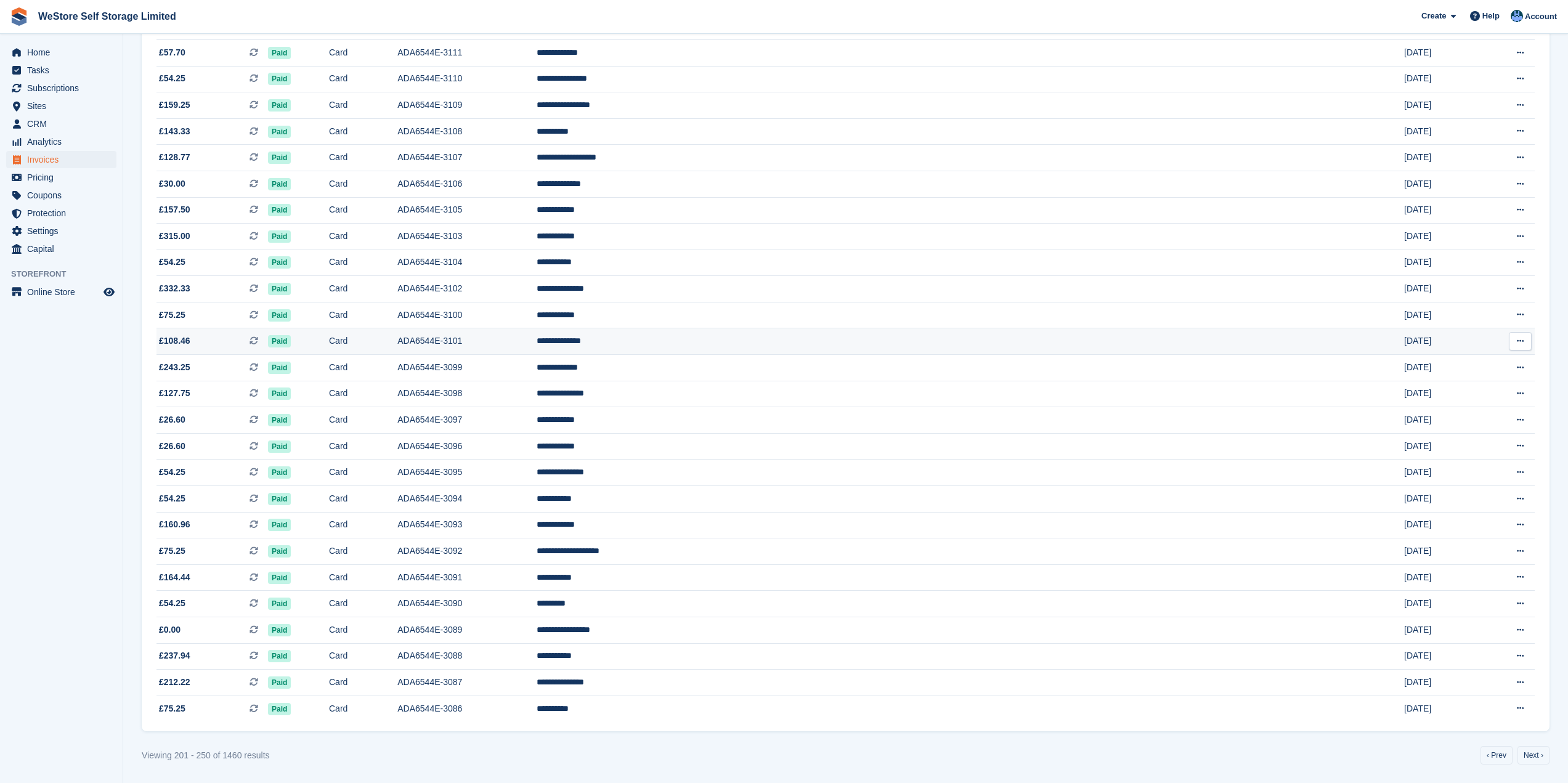
click at [160, 334] on td "£108.46 This is a recurring subscription invoice." at bounding box center [211, 341] width 111 height 27
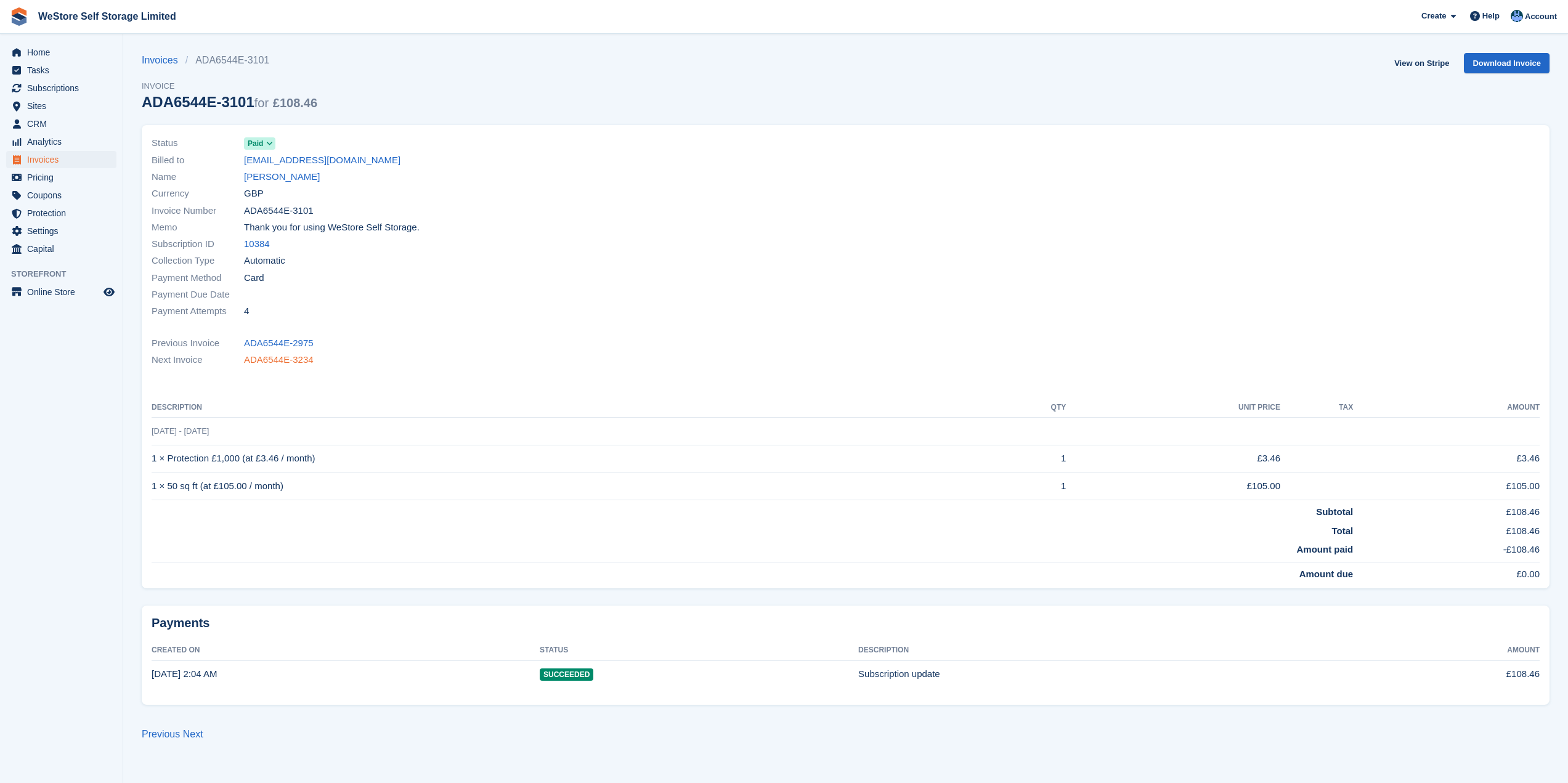
click at [298, 359] on link "ADA6544E-3234" at bounding box center [278, 359] width 70 height 14
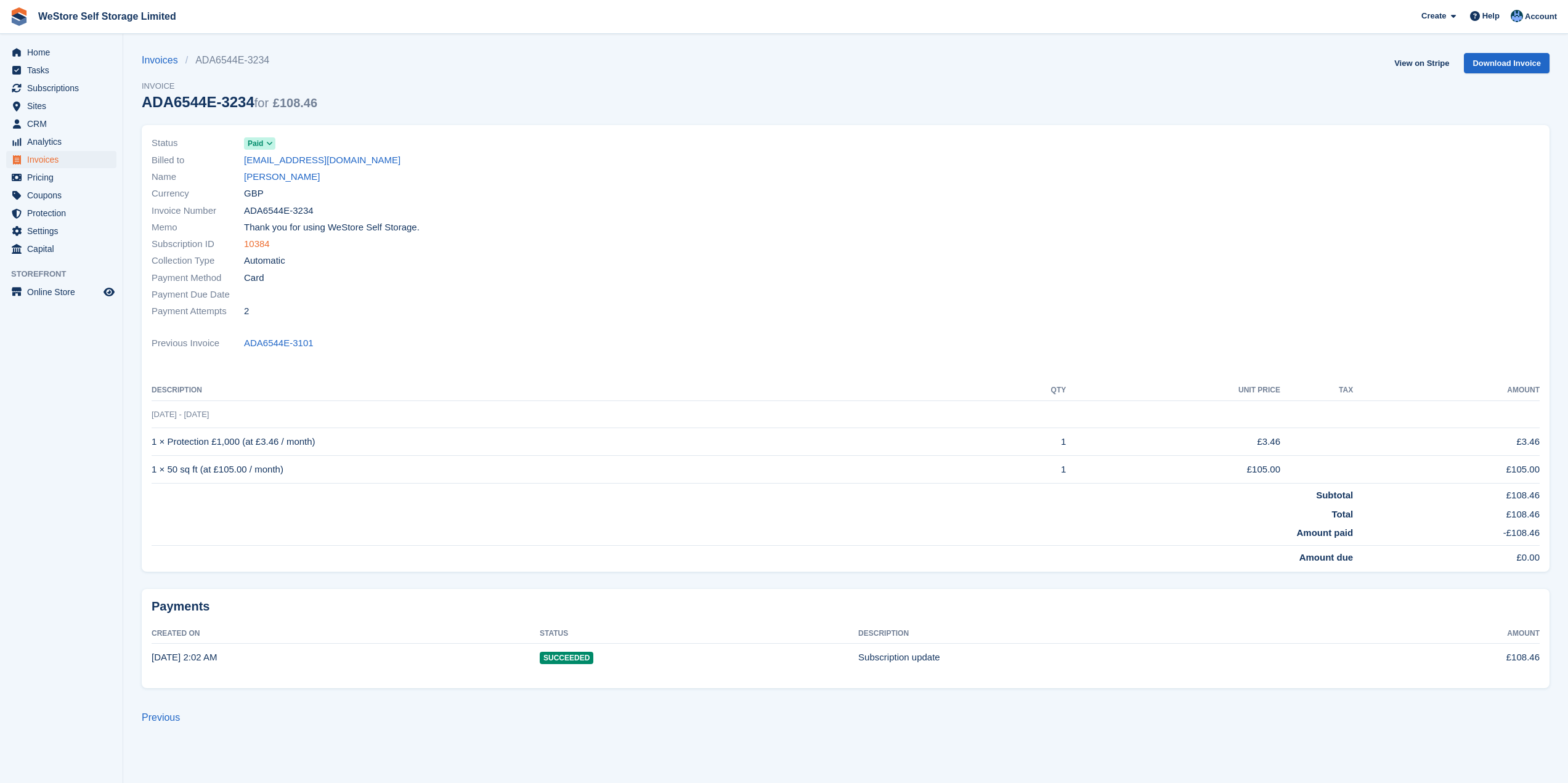
click at [261, 244] on link "10384" at bounding box center [256, 244] width 26 height 14
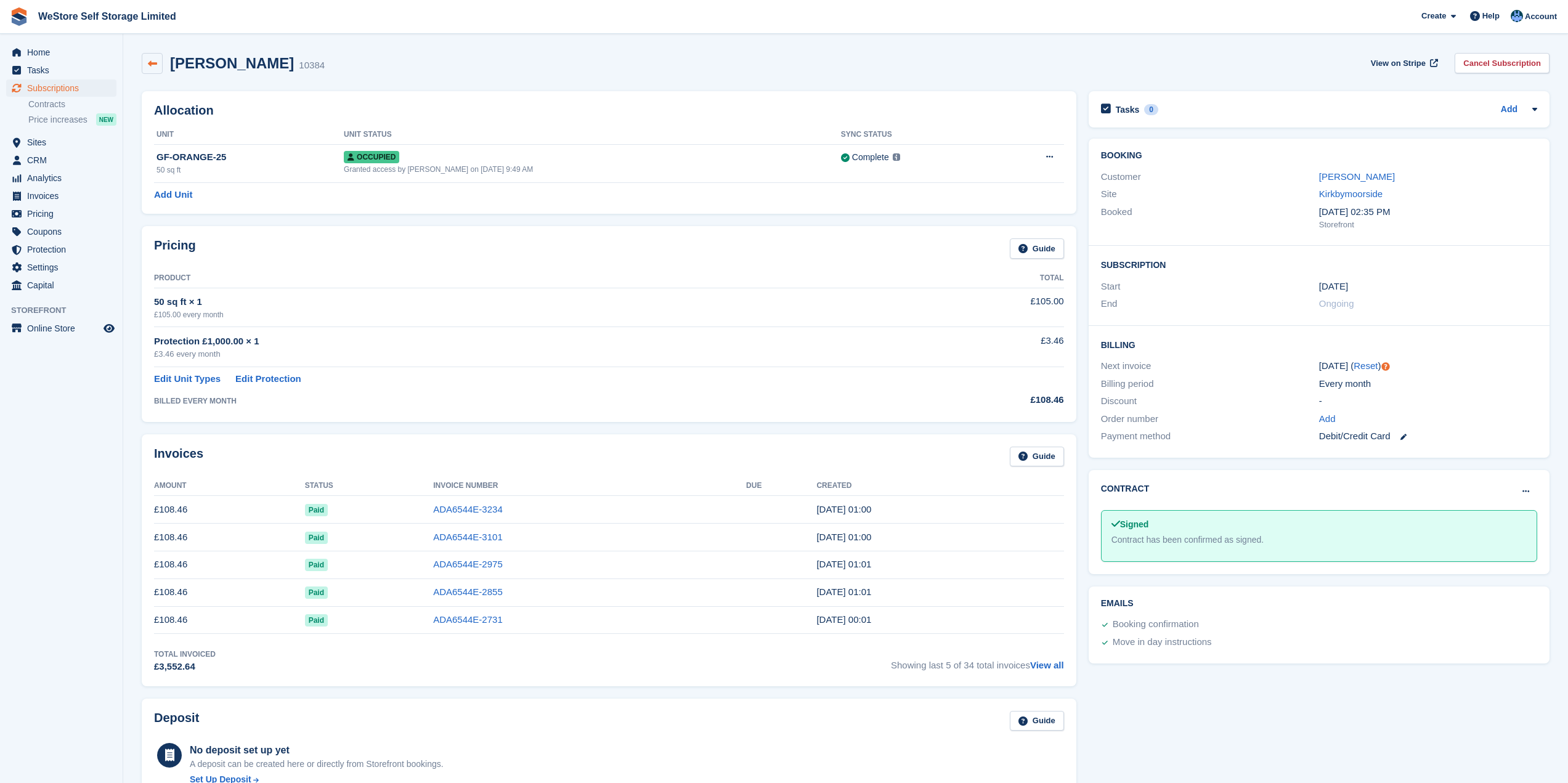
click at [154, 66] on icon at bounding box center [153, 63] width 9 height 9
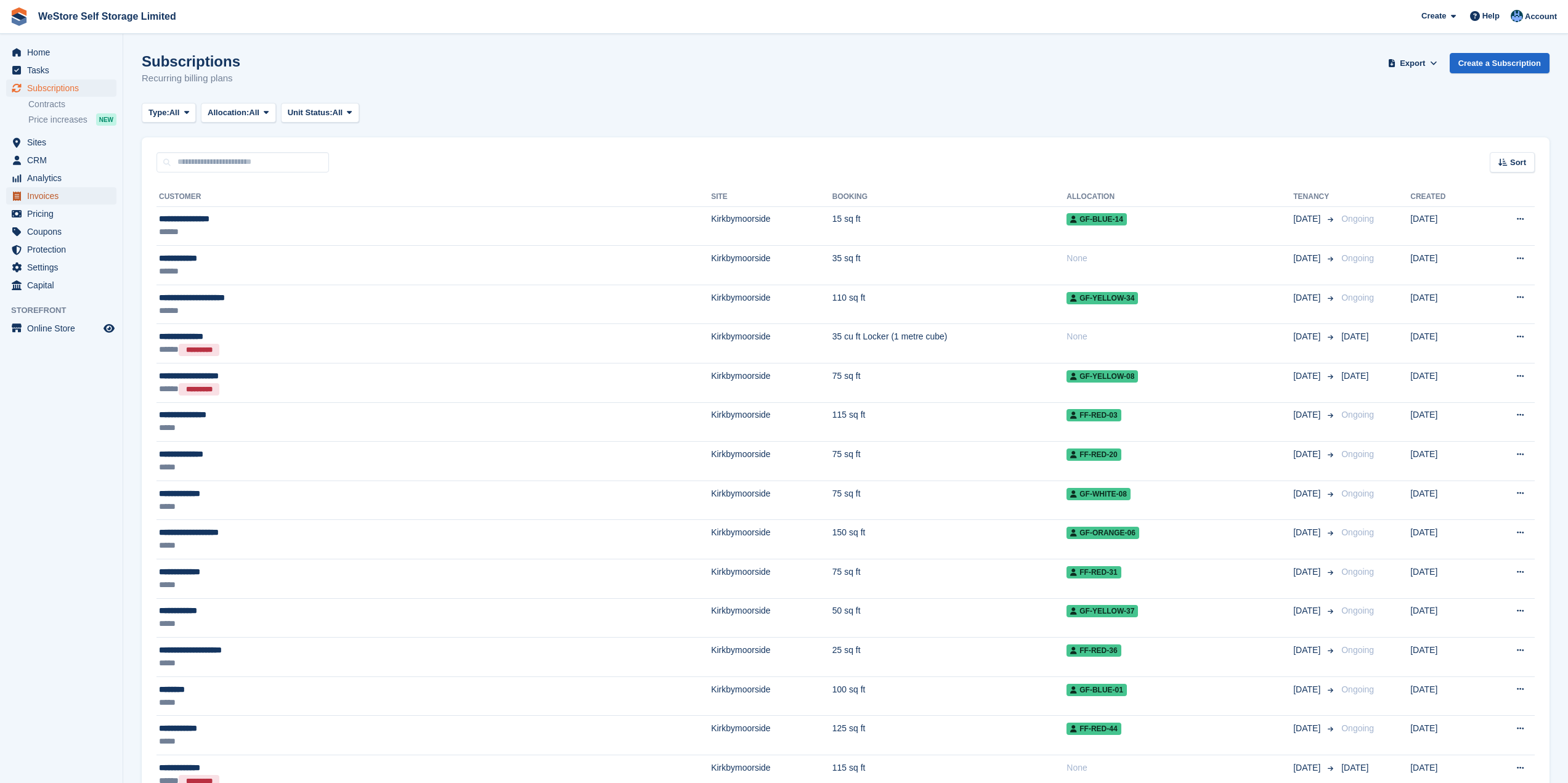
click at [51, 195] on span "Invoices" at bounding box center [63, 196] width 74 height 17
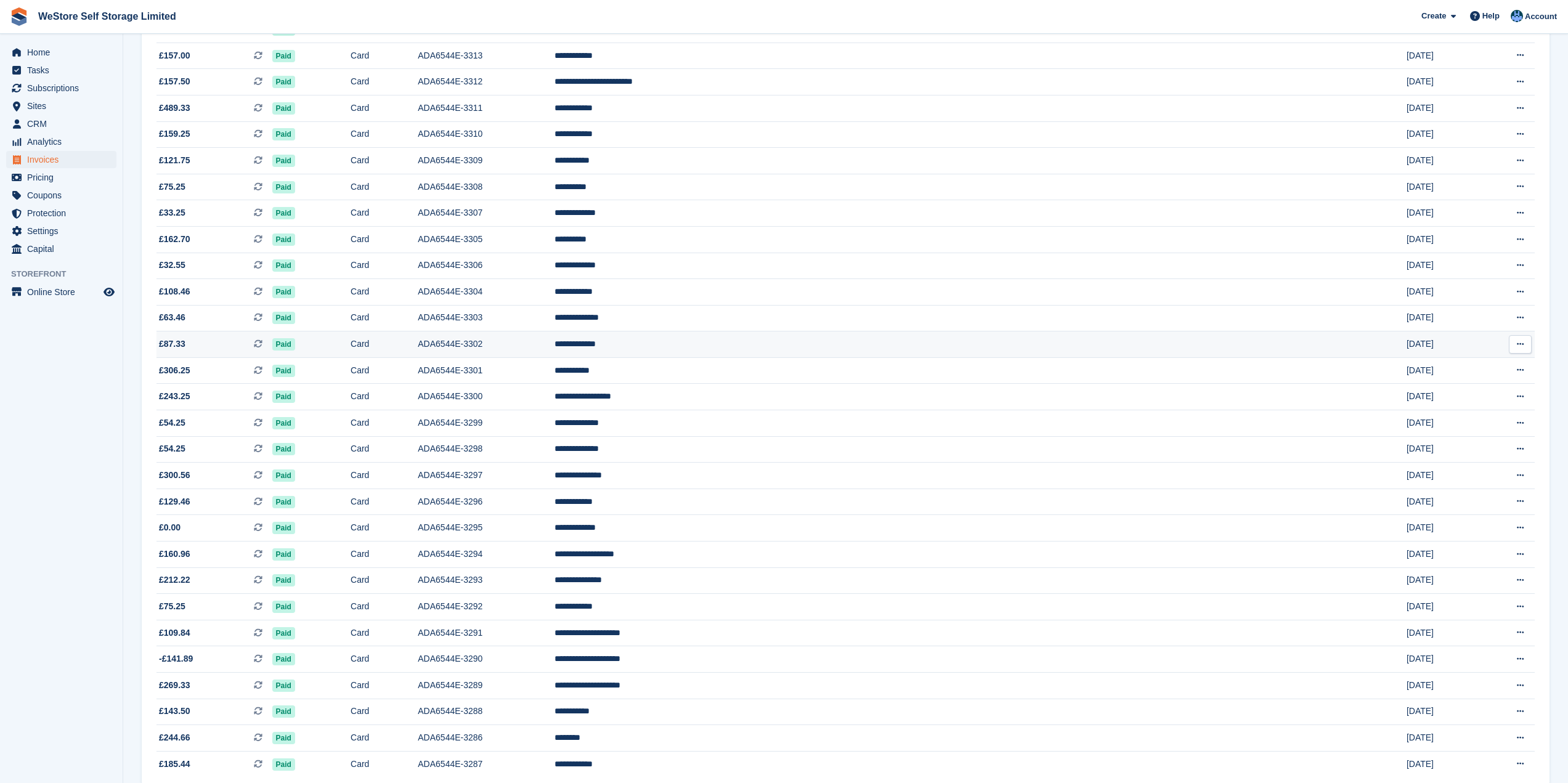
scroll to position [797, 0]
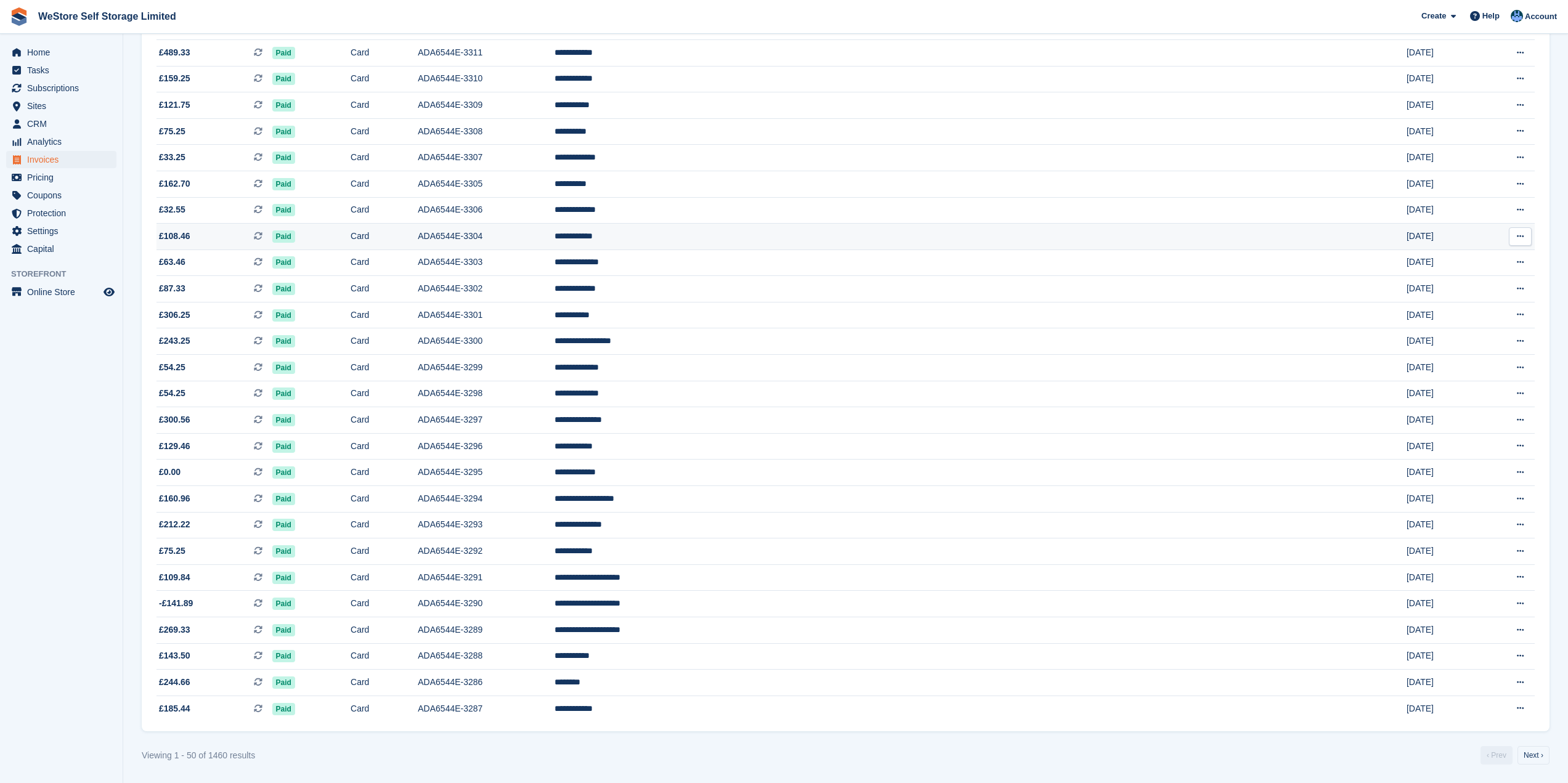
click at [185, 233] on span "£108.46" at bounding box center [175, 236] width 31 height 13
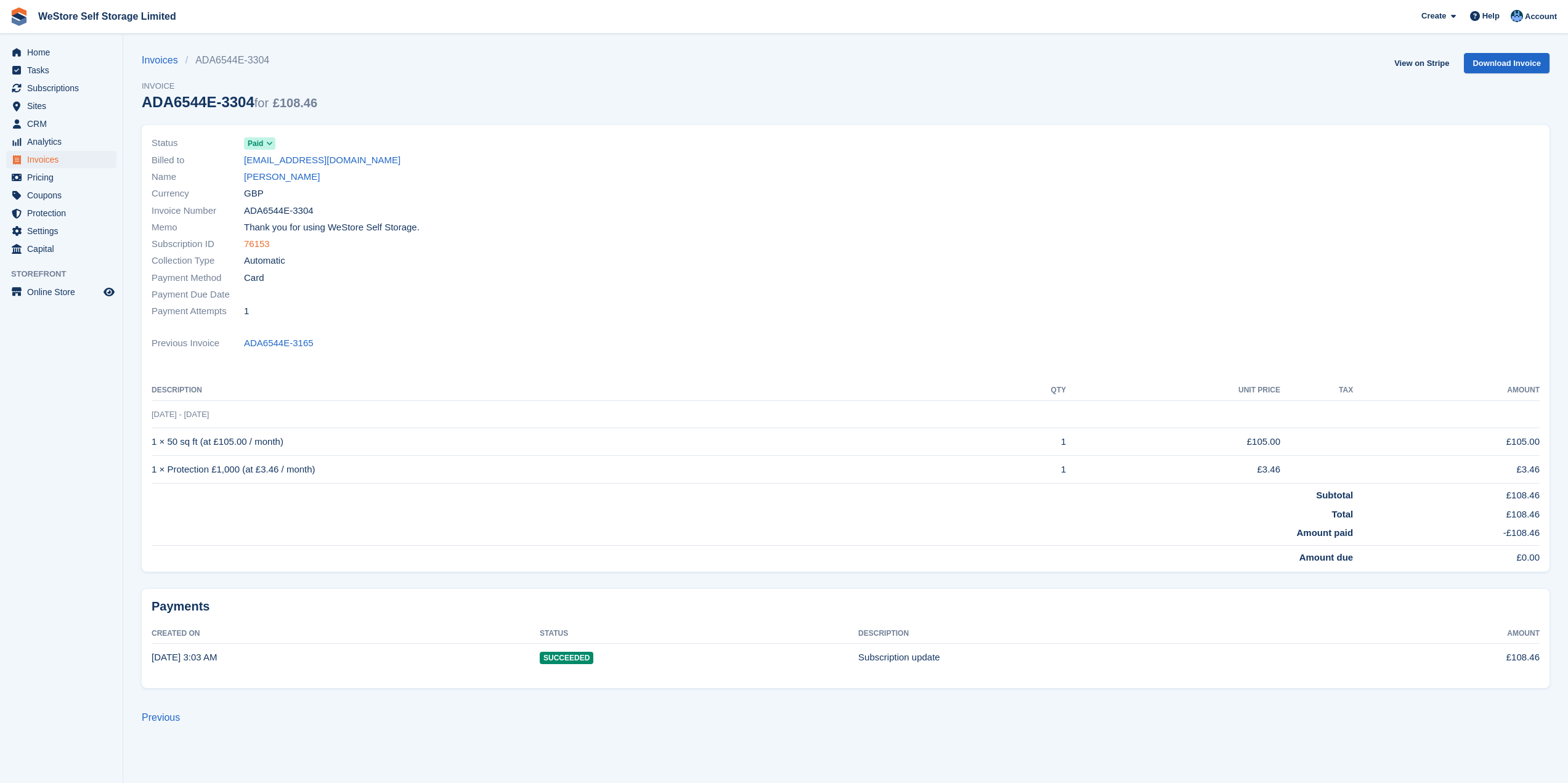
click at [257, 245] on link "76153" at bounding box center [256, 244] width 26 height 14
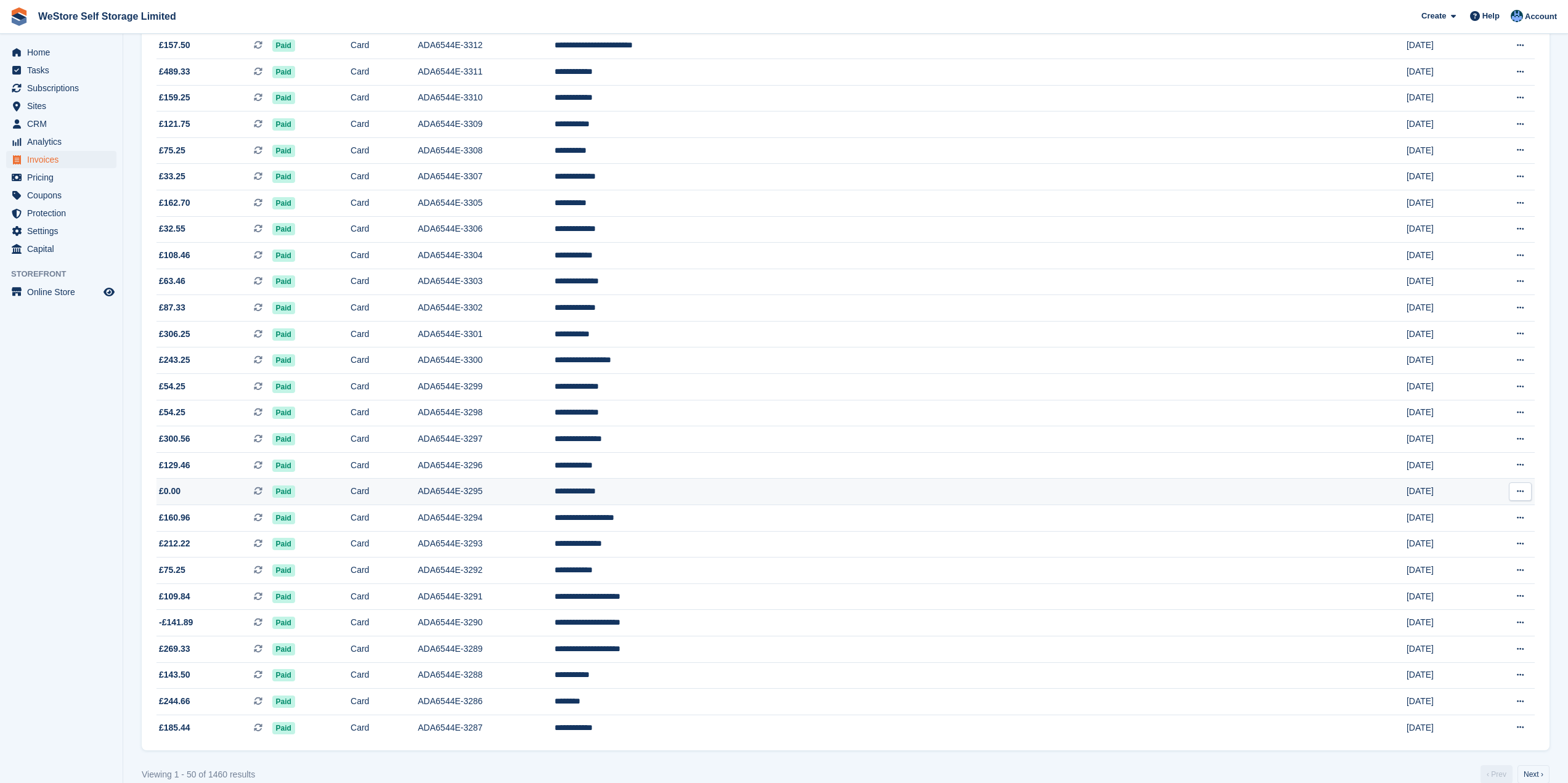
scroll to position [797, 0]
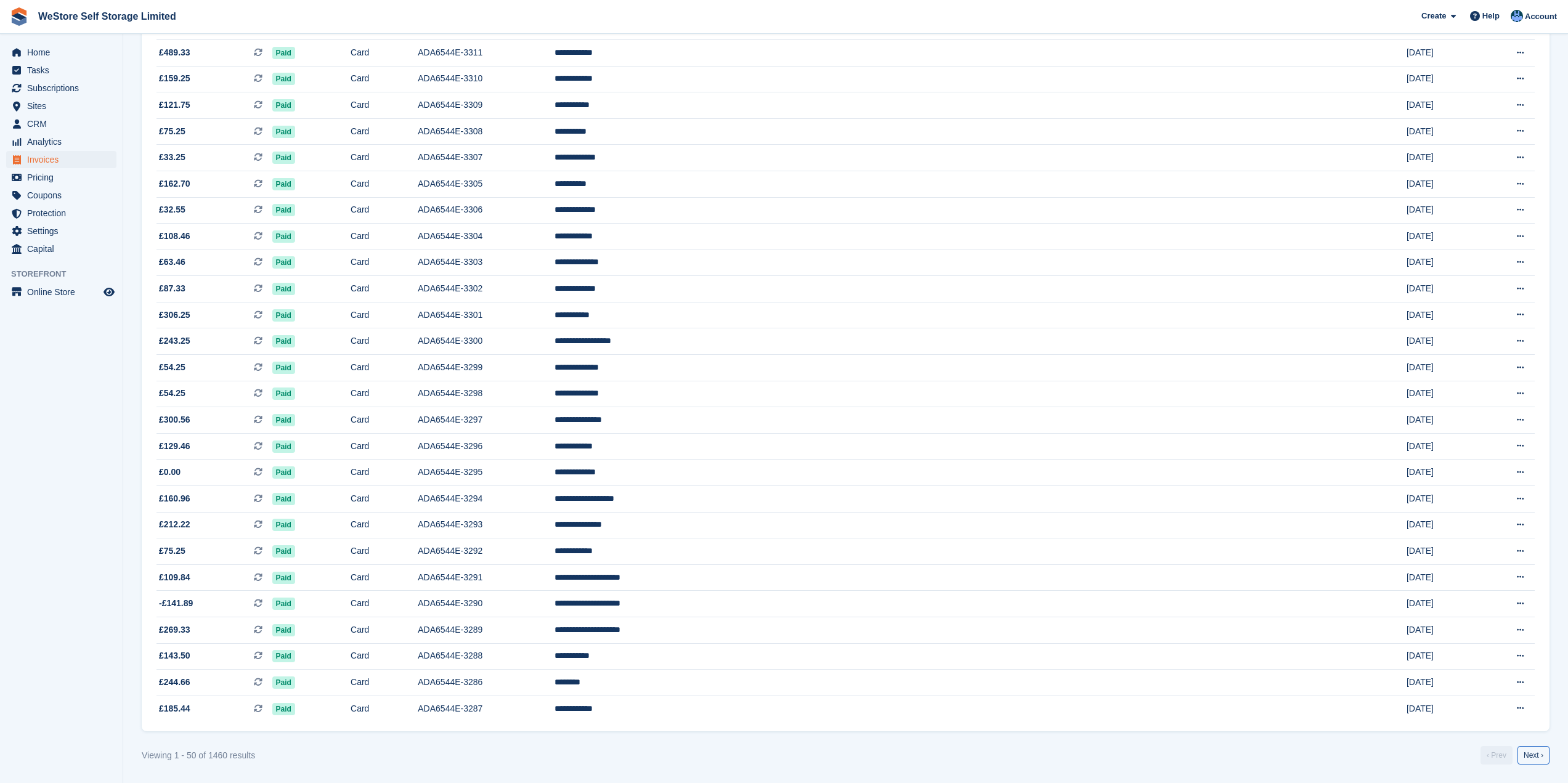
drag, startPoint x: 1541, startPoint y: 750, endPoint x: 1535, endPoint y: 750, distance: 6.0
click at [1541, 750] on link "Next ›" at bounding box center [1533, 755] width 32 height 18
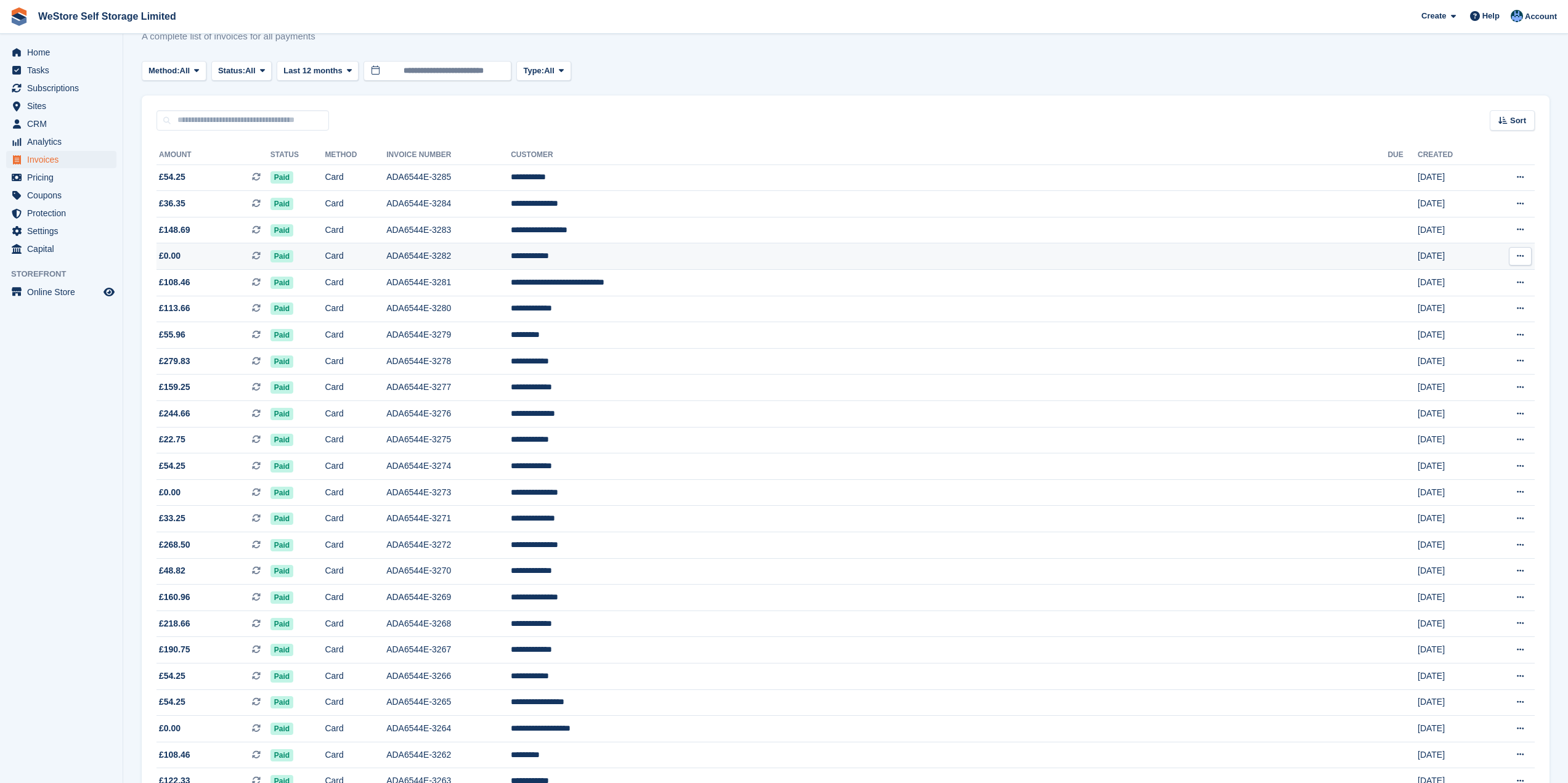
scroll to position [62, 0]
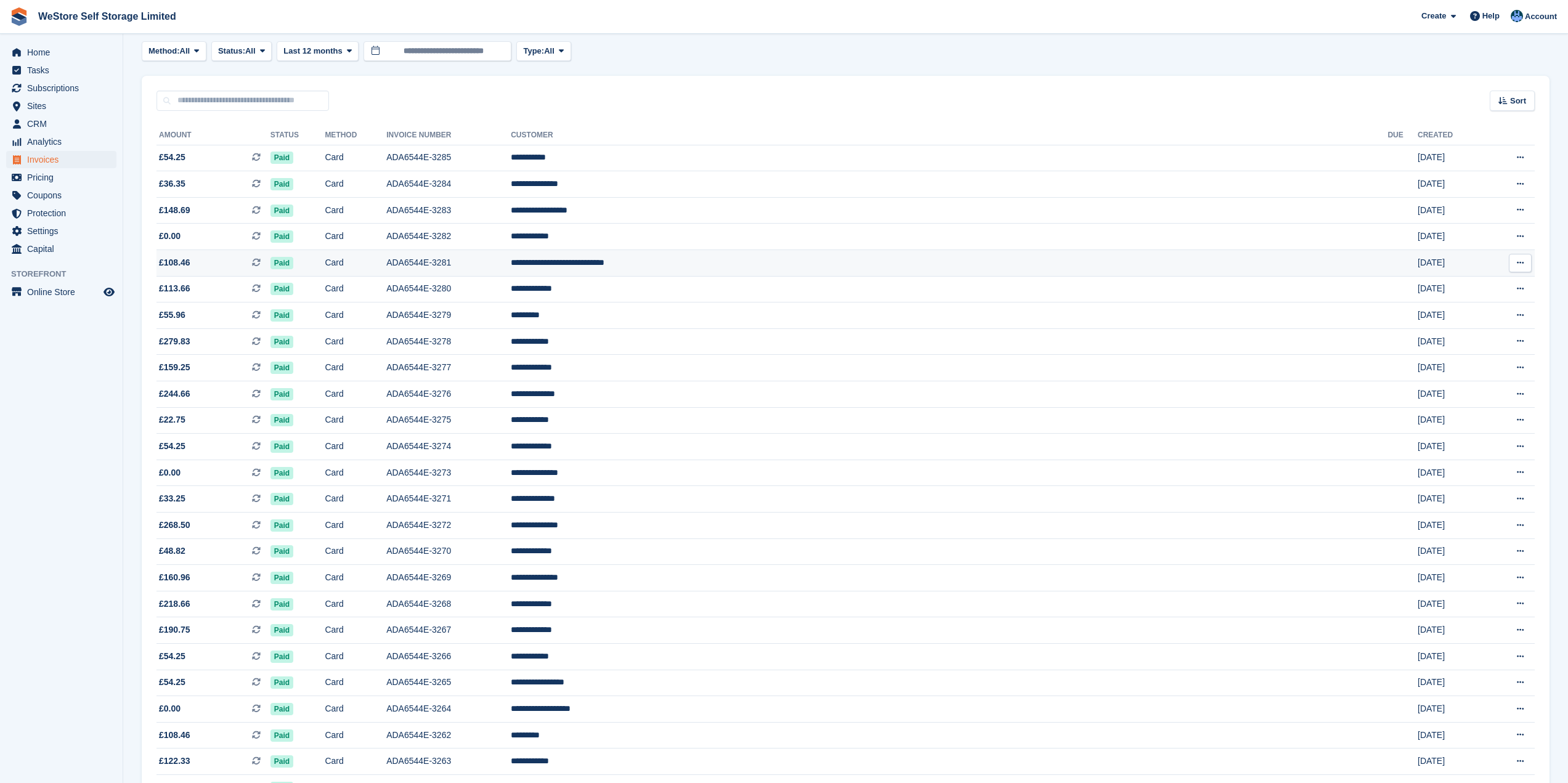
click at [186, 265] on span "£108.46" at bounding box center [175, 263] width 31 height 13
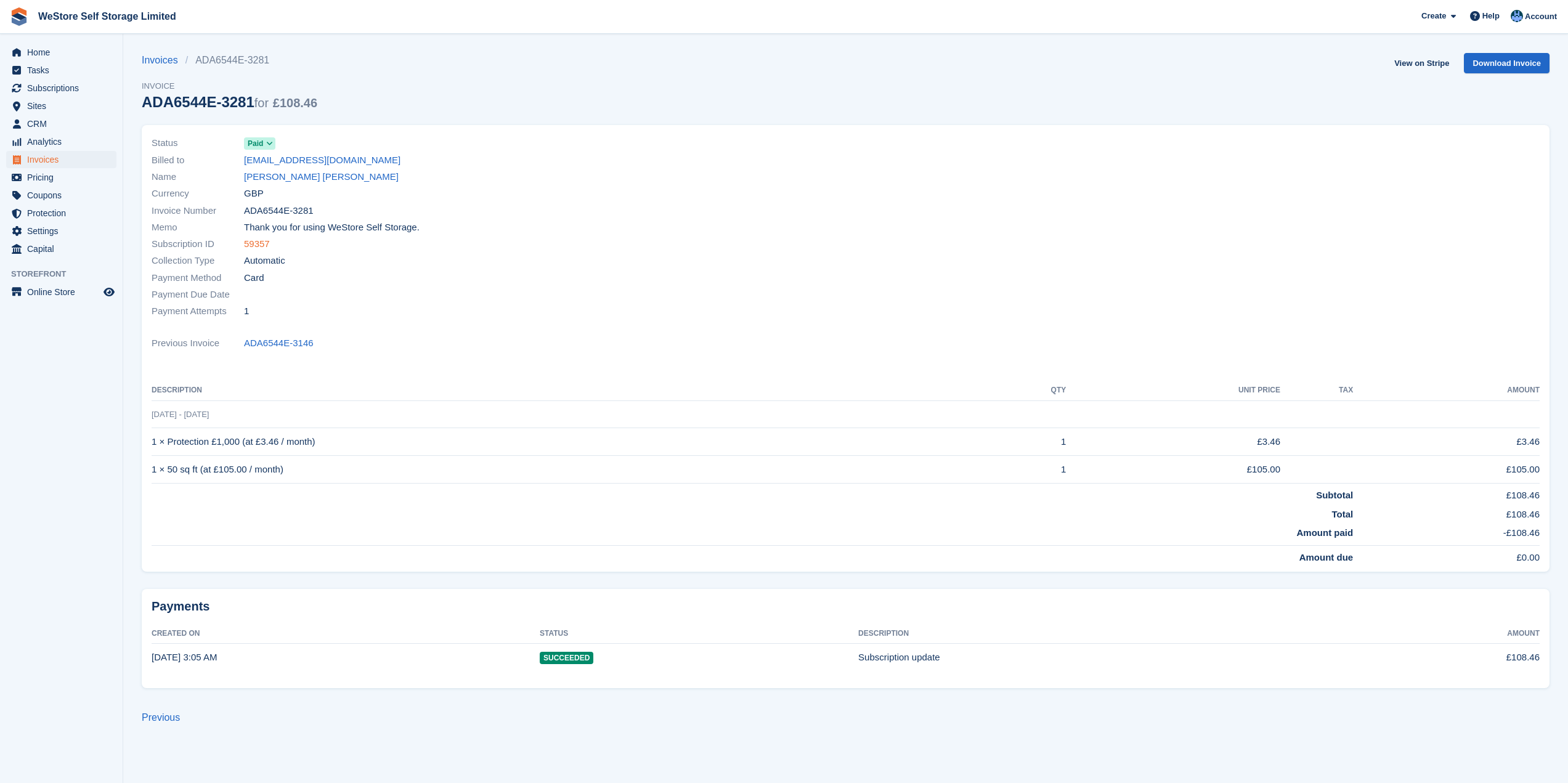
click at [259, 242] on link "59357" at bounding box center [256, 244] width 26 height 14
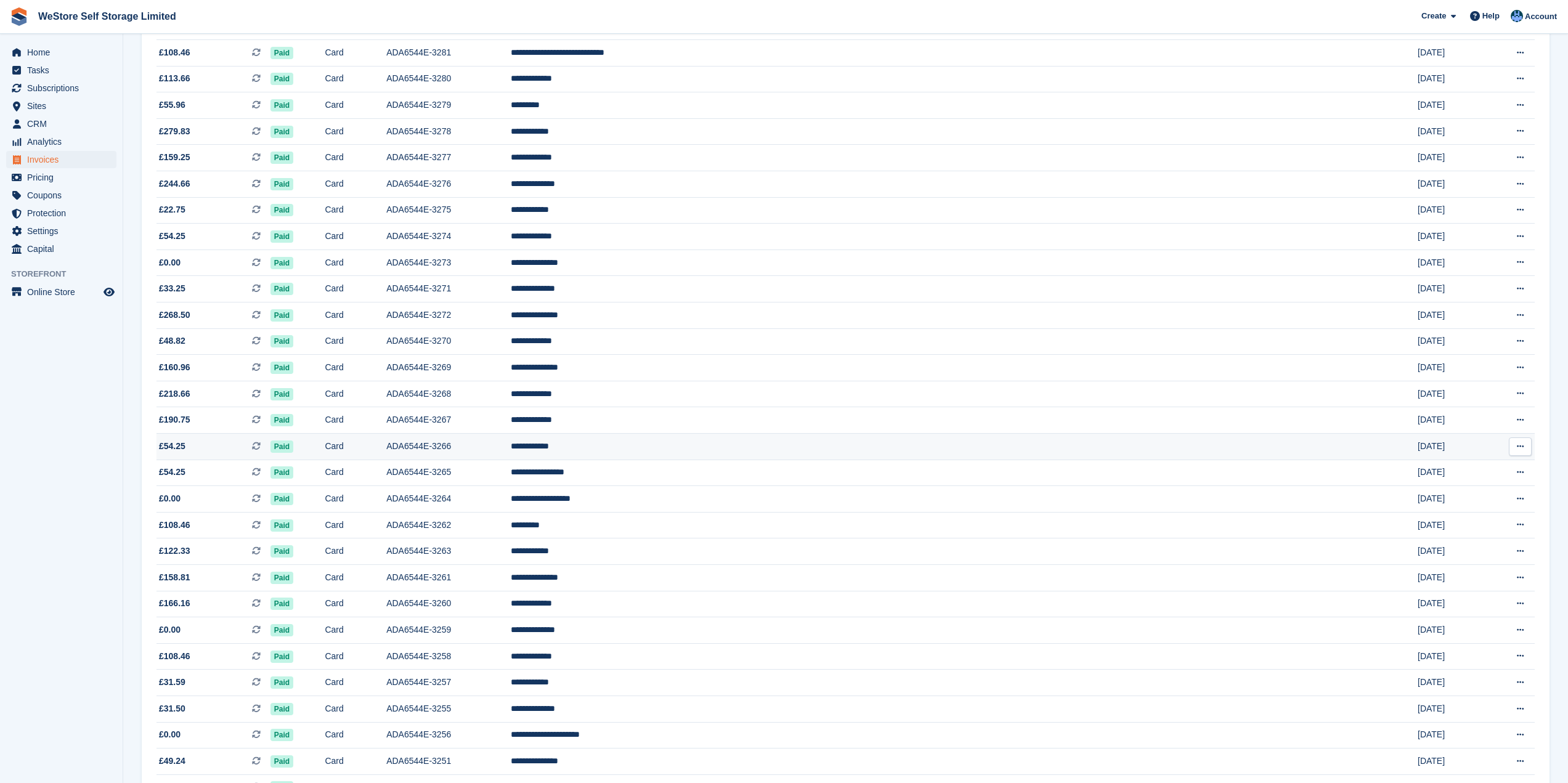
scroll to position [308, 0]
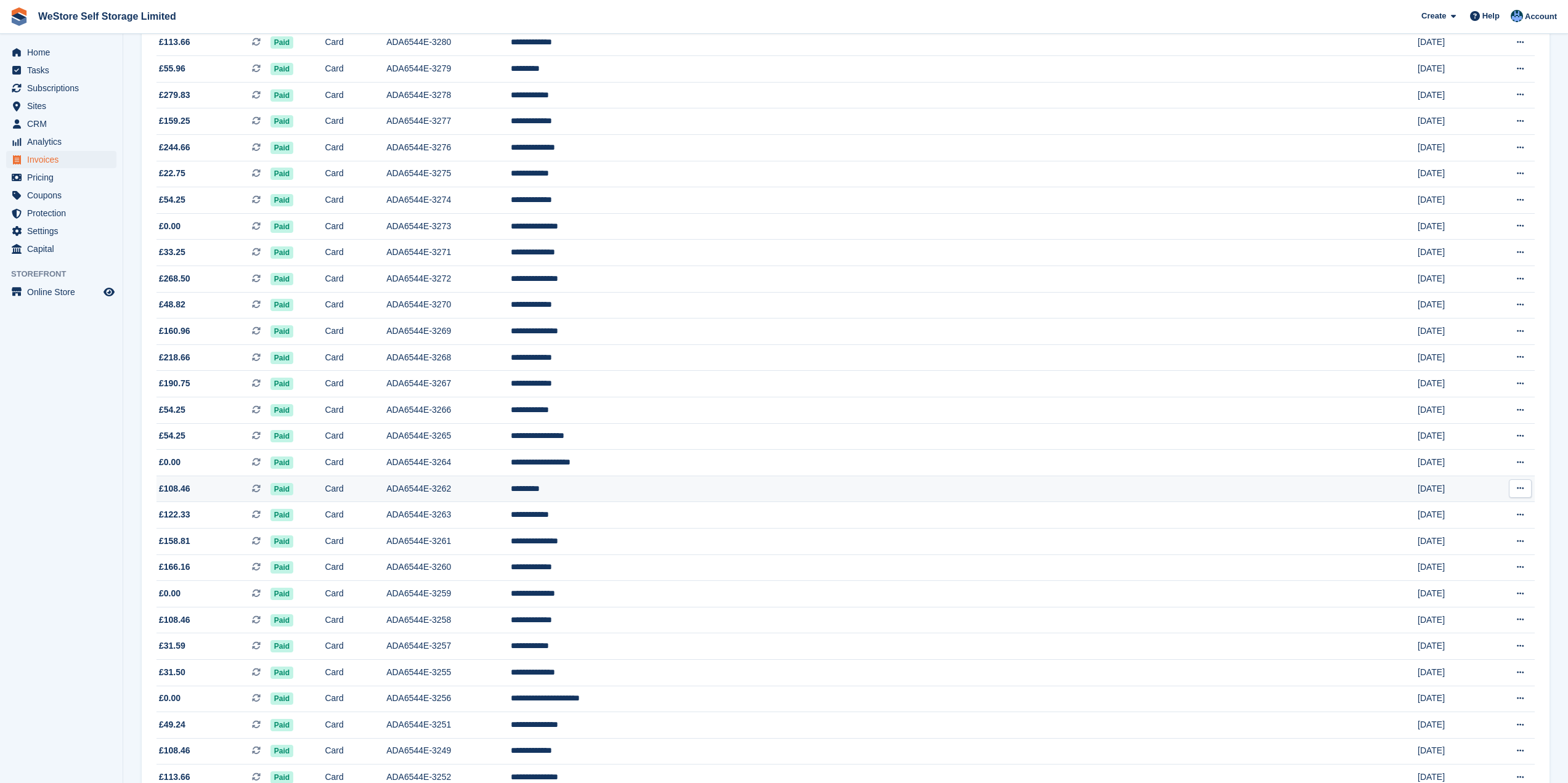
click at [180, 483] on span "£108.46" at bounding box center [175, 489] width 31 height 13
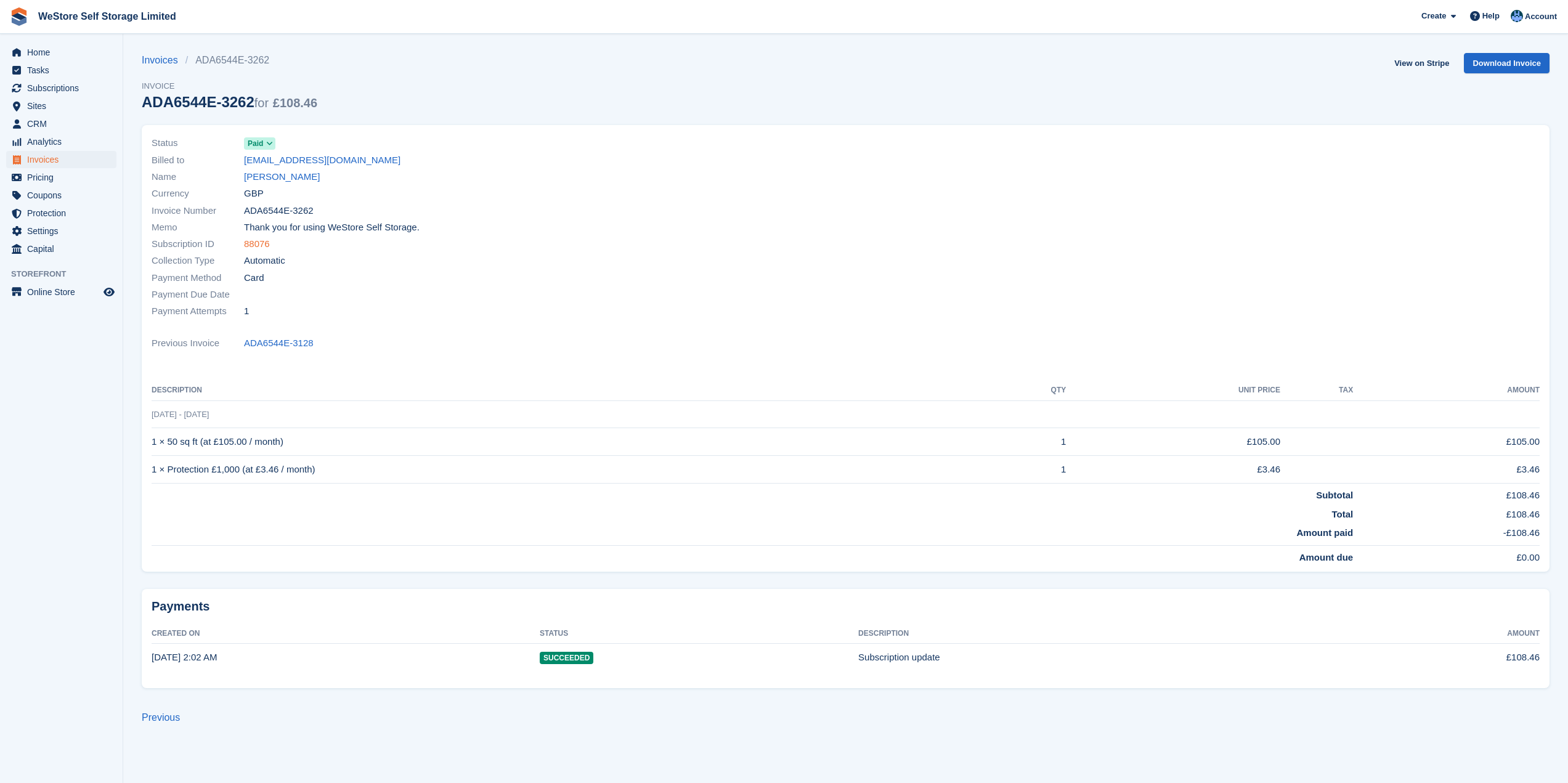
click at [256, 242] on link "88076" at bounding box center [256, 244] width 26 height 14
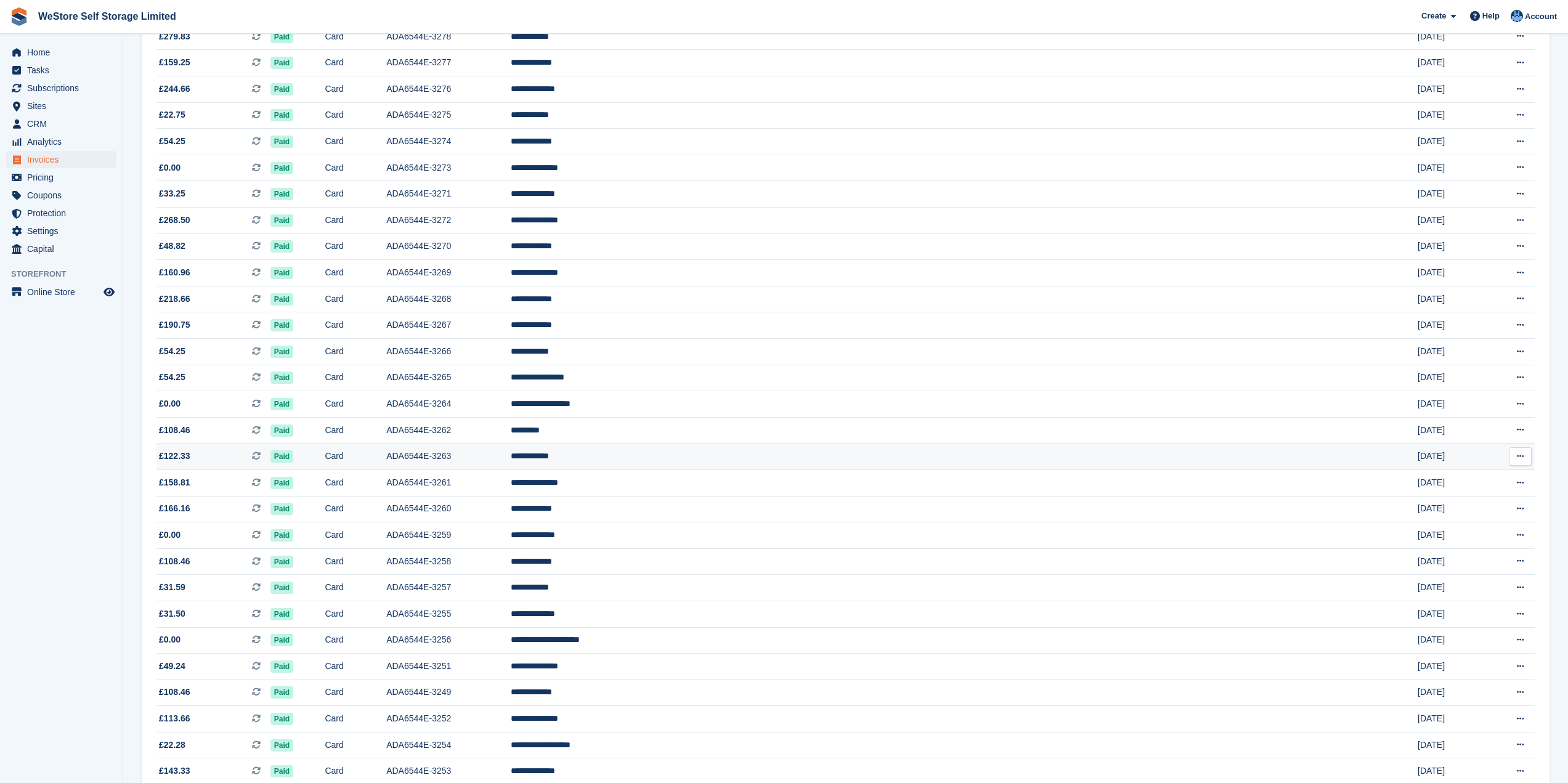
scroll to position [369, 0]
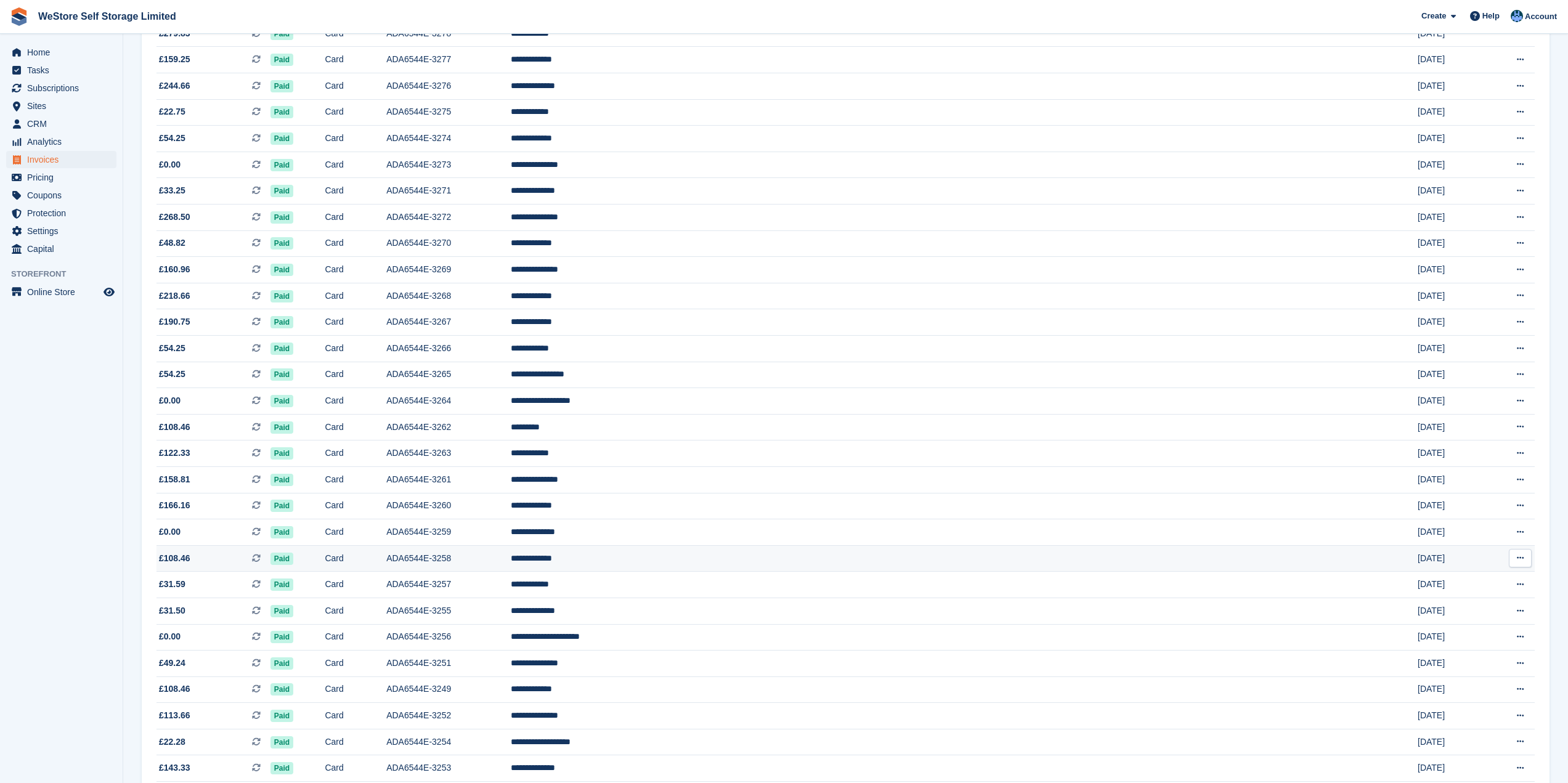
click at [187, 563] on span "£108.46" at bounding box center [175, 559] width 31 height 13
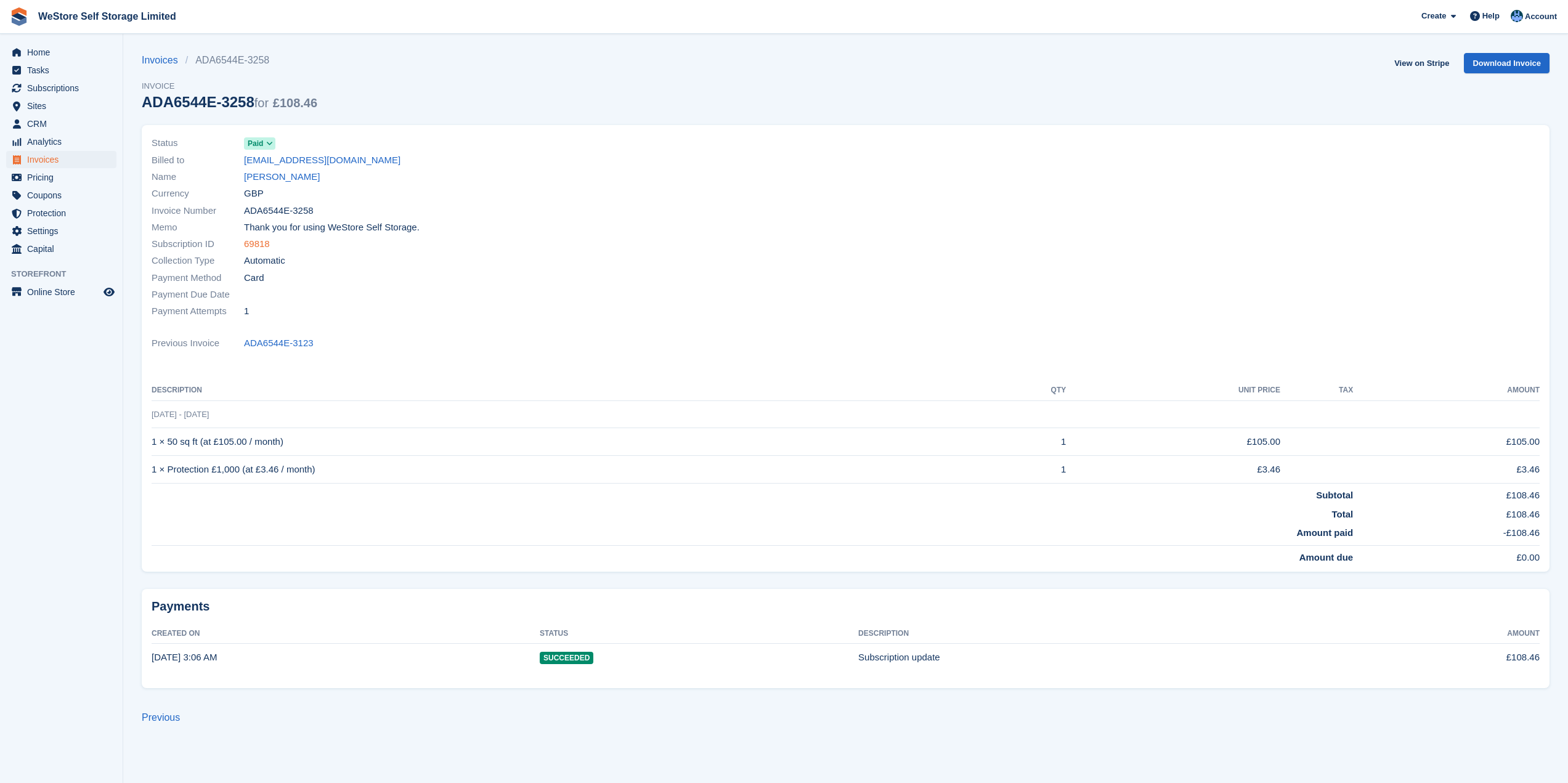
click at [254, 244] on link "69818" at bounding box center [256, 244] width 26 height 14
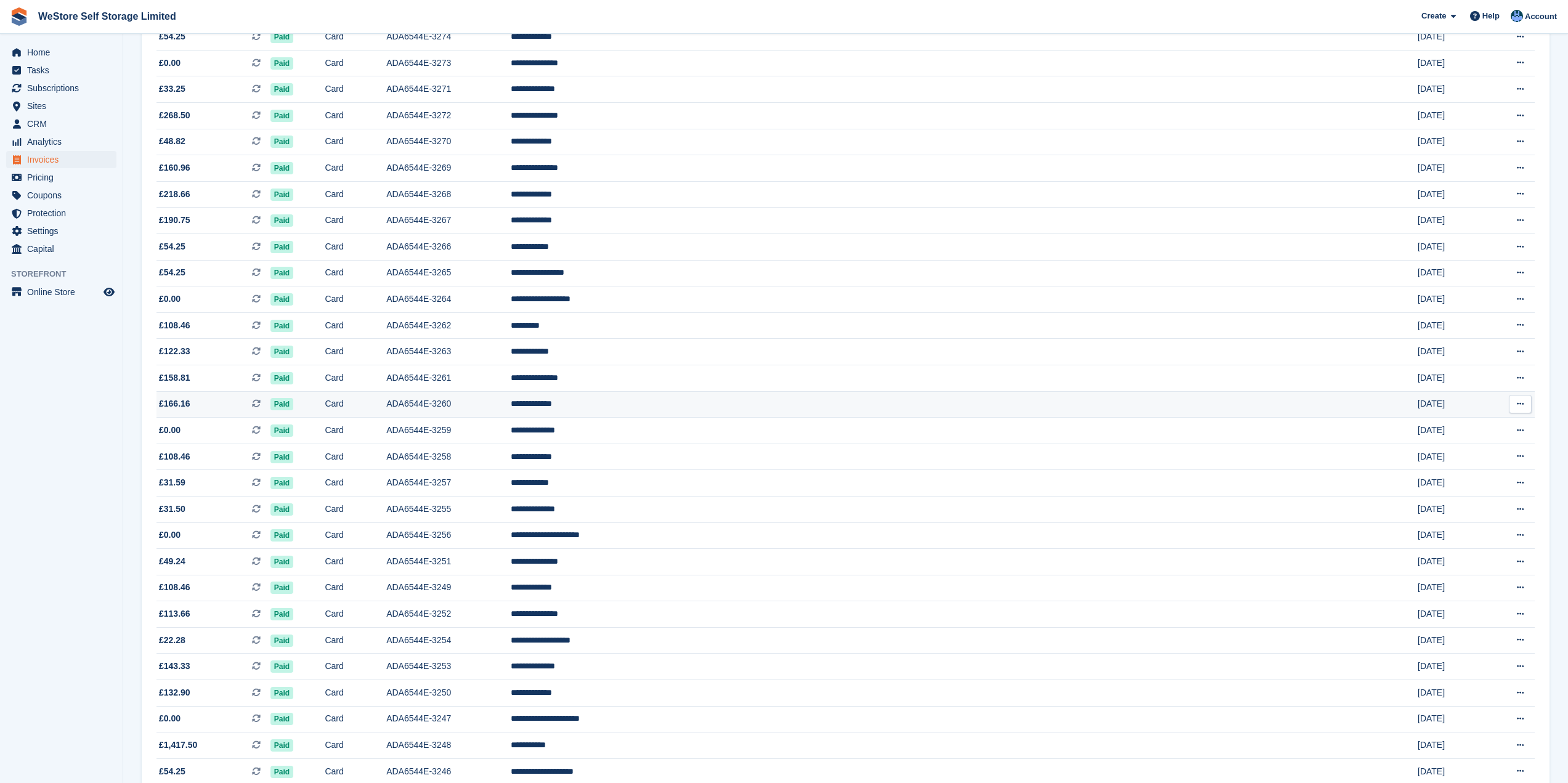
scroll to position [493, 0]
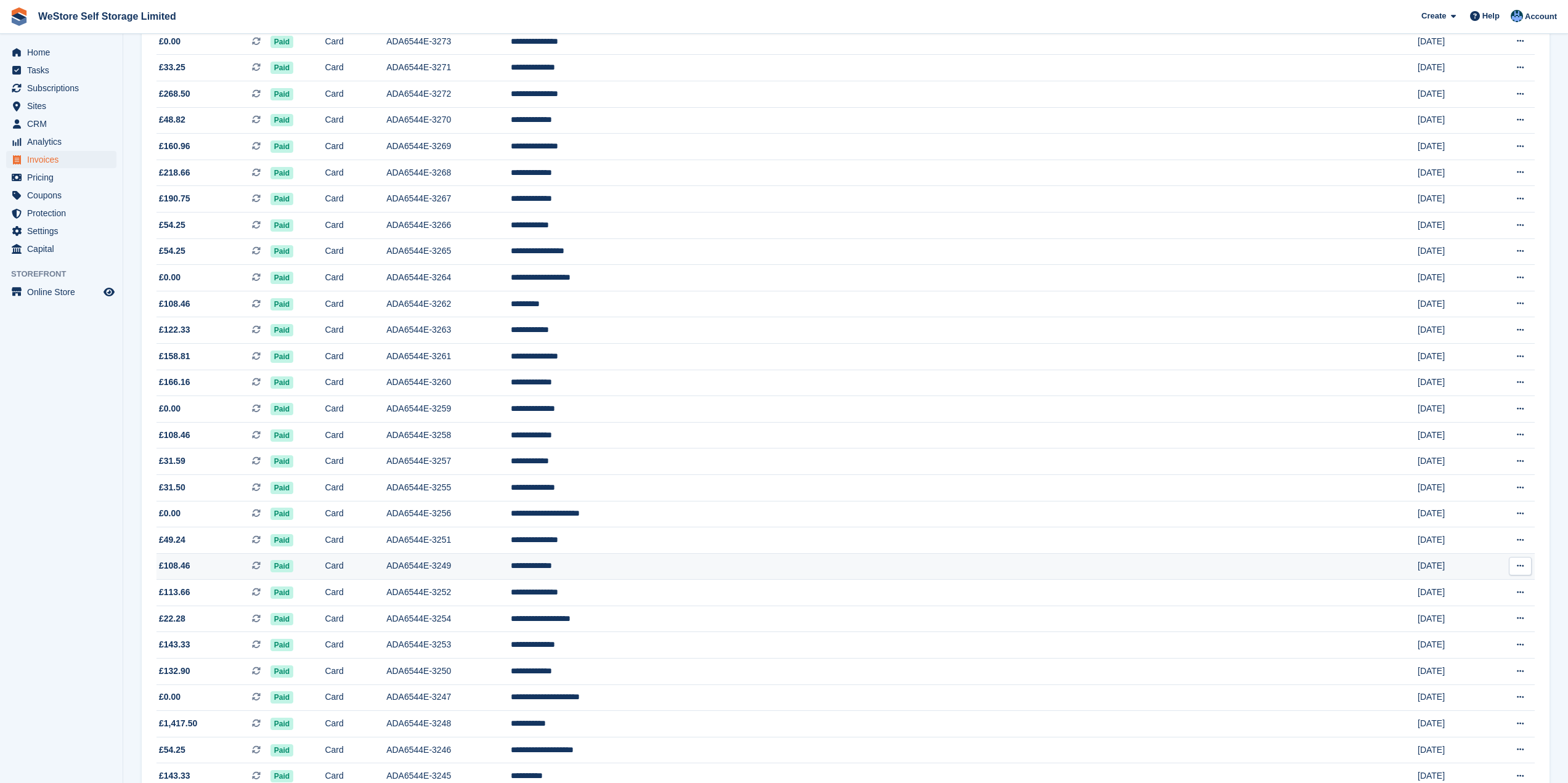
click at [181, 569] on span "£108.46" at bounding box center [175, 566] width 31 height 13
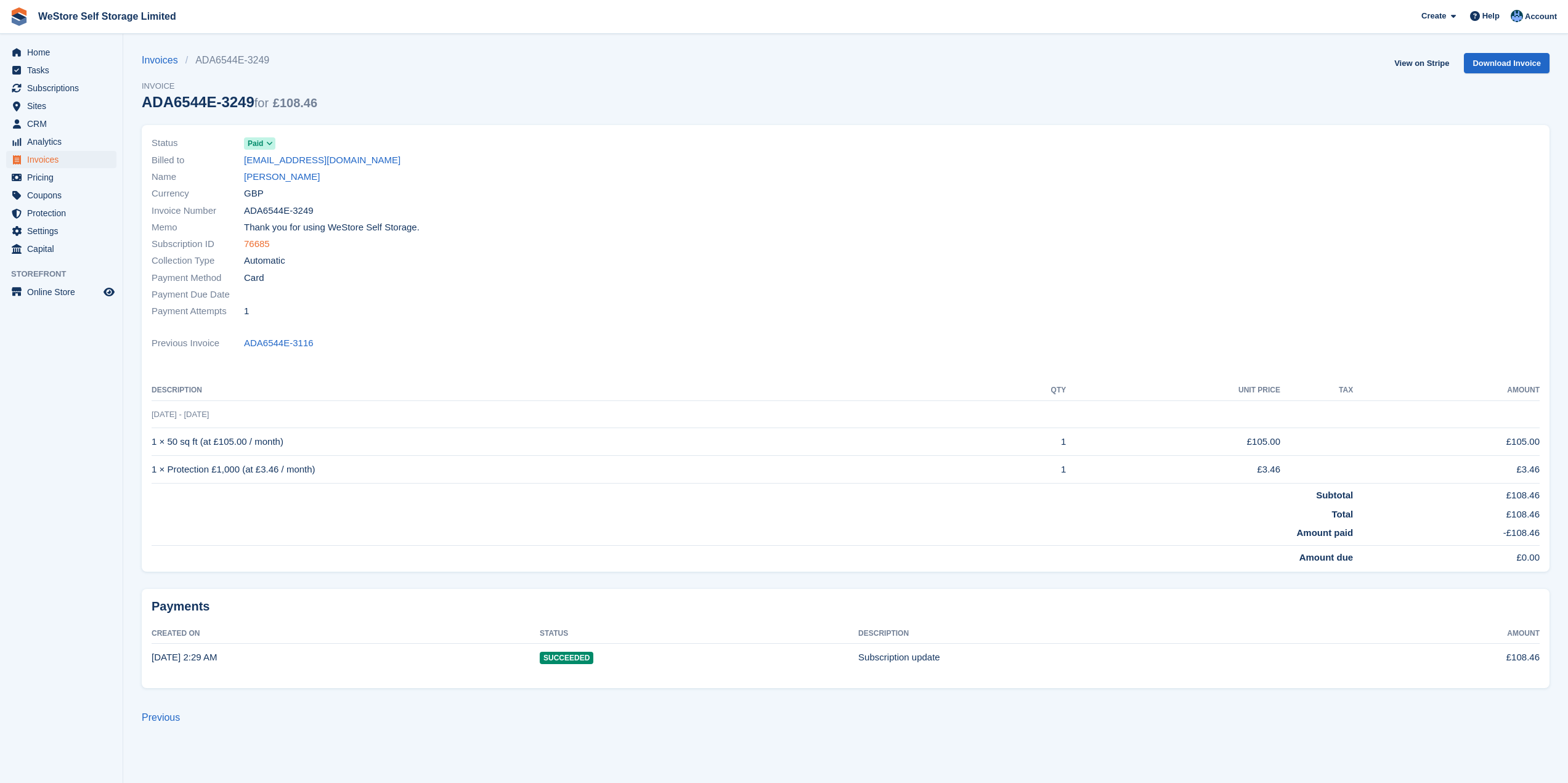
click at [261, 244] on link "76685" at bounding box center [256, 244] width 26 height 14
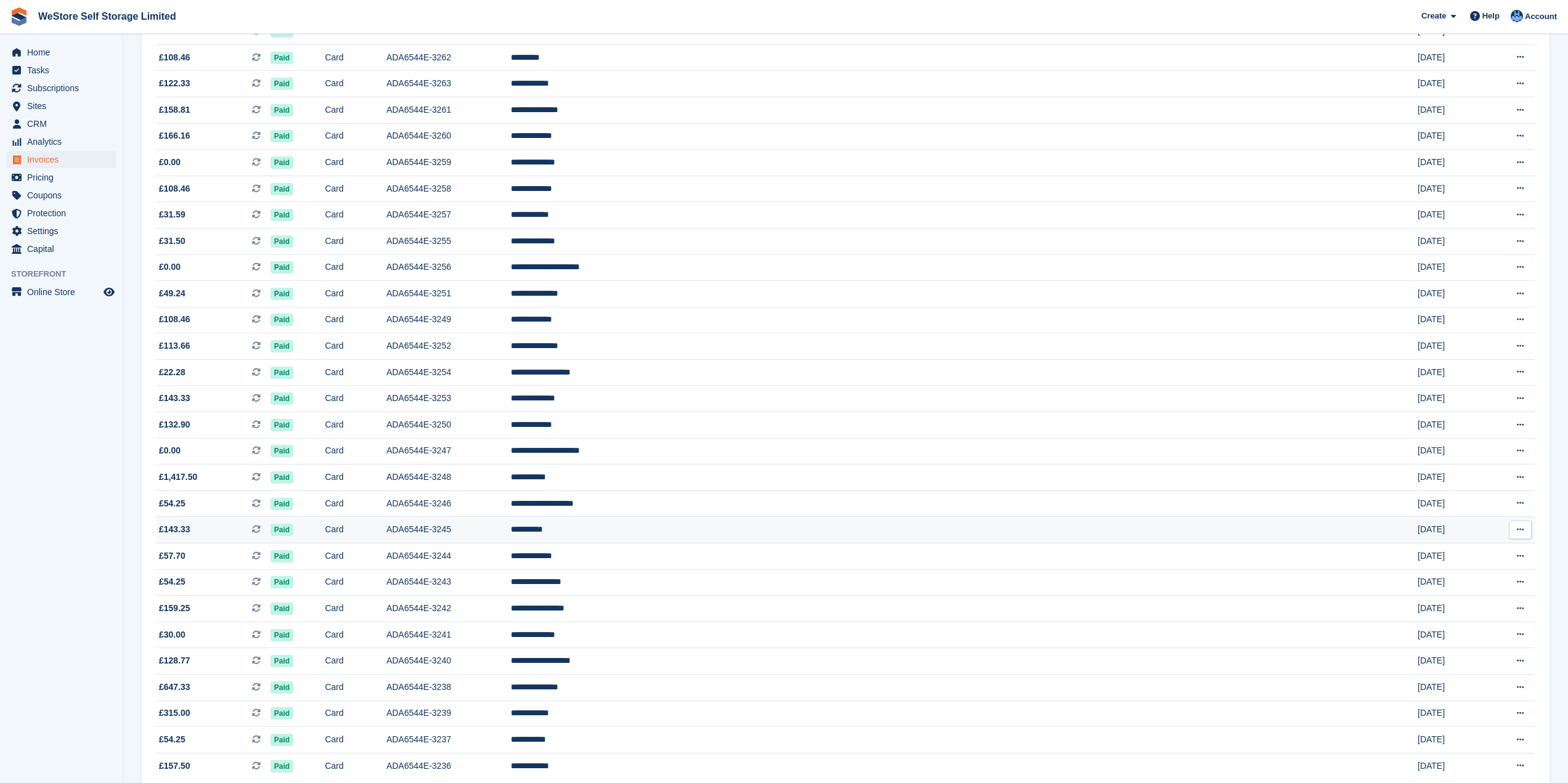
scroll to position [797, 0]
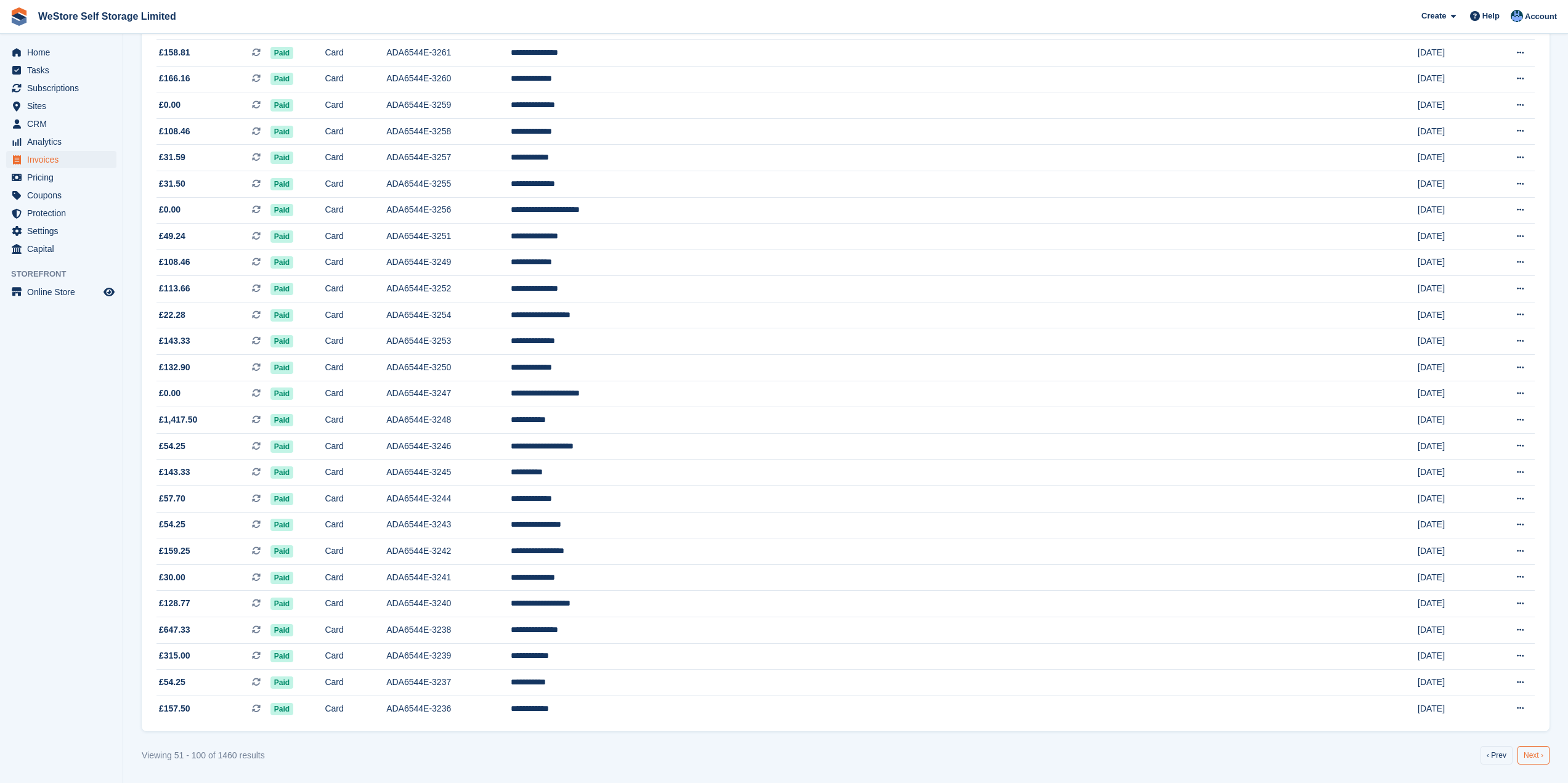
click at [1538, 755] on link "Next ›" at bounding box center [1533, 755] width 32 height 18
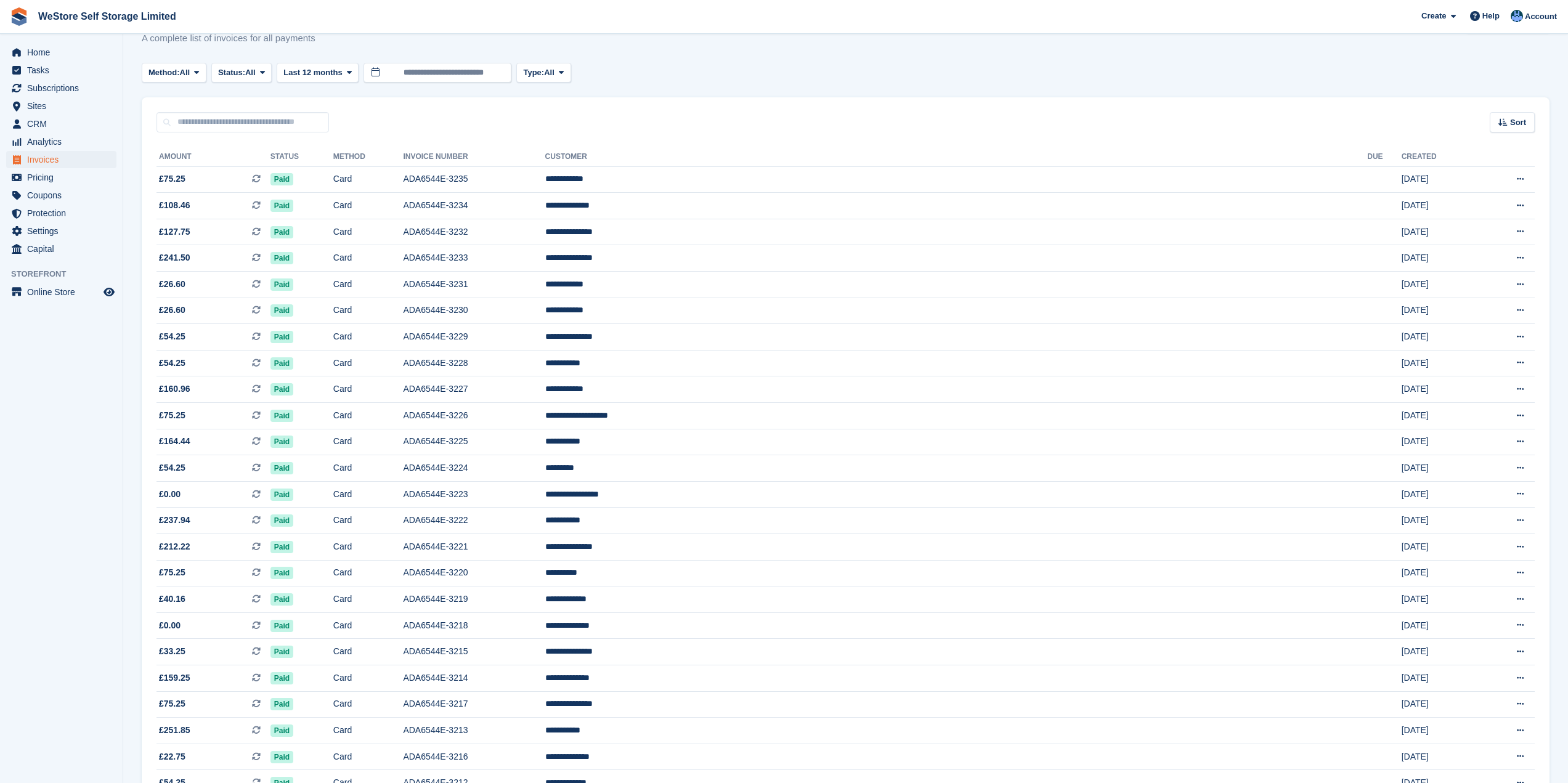
scroll to position [62, 0]
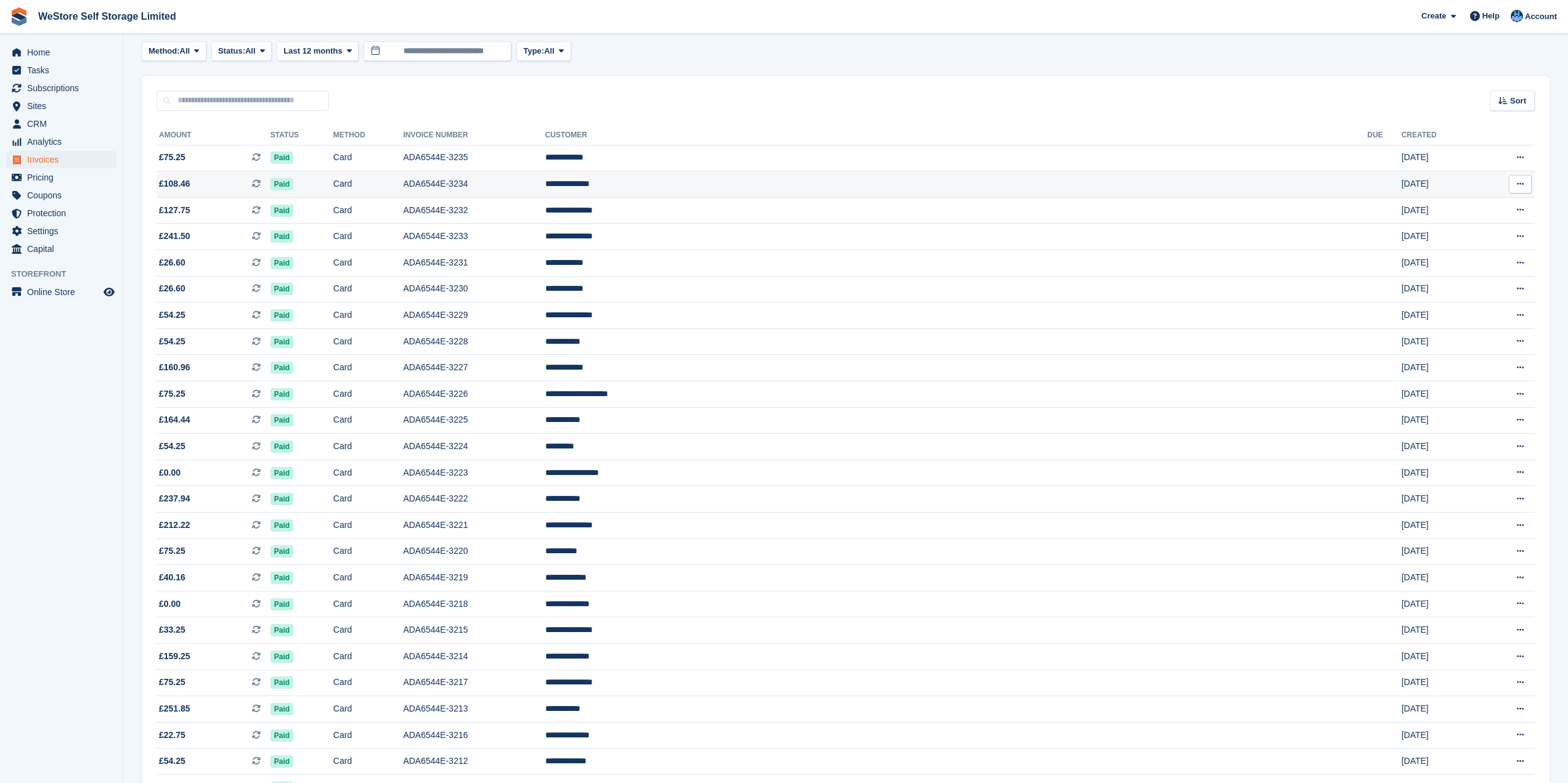
click at [176, 180] on span "£108.46" at bounding box center [175, 184] width 31 height 13
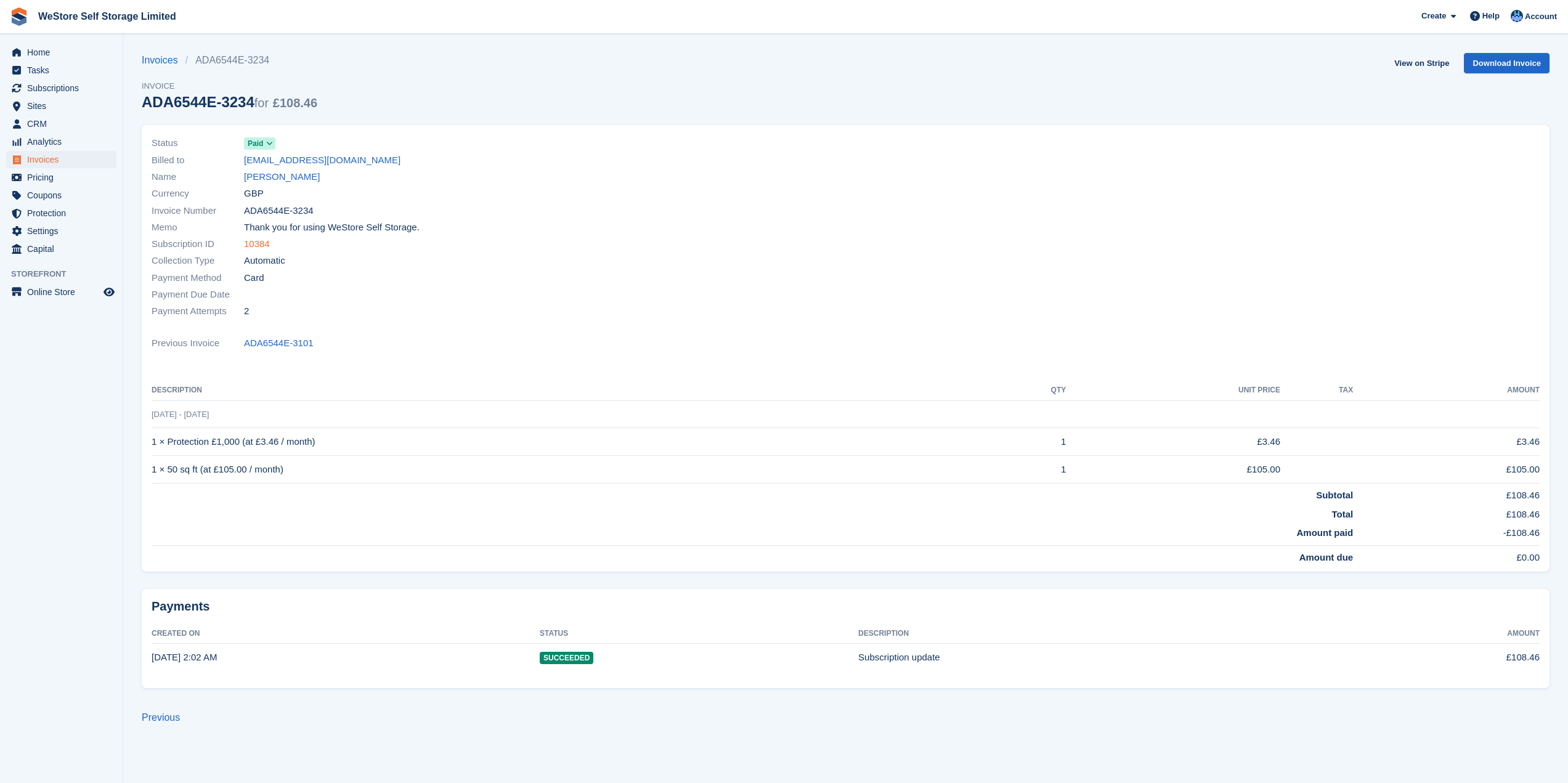
click at [256, 244] on link "10384" at bounding box center [256, 244] width 26 height 14
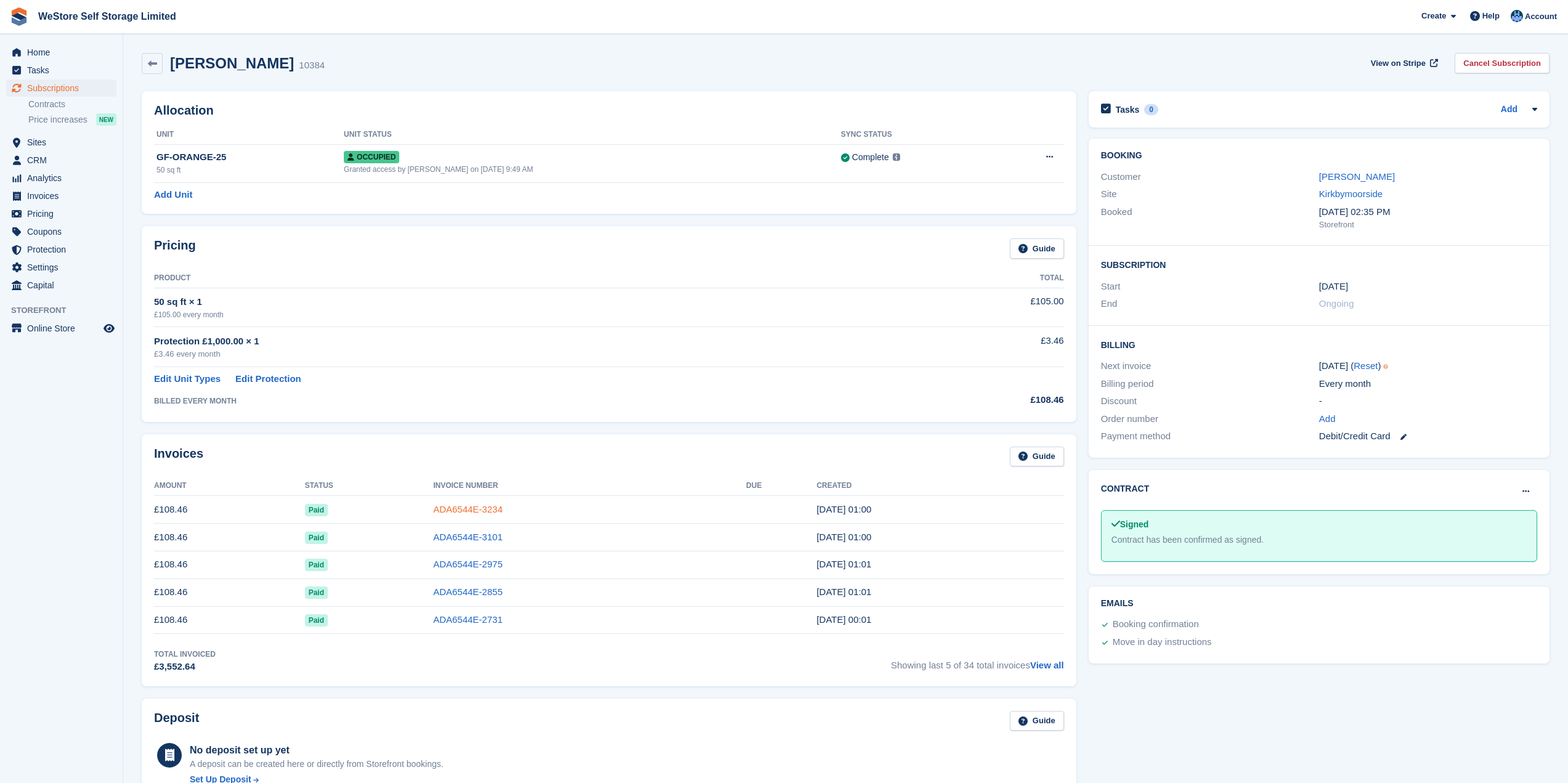
click at [473, 507] on link "ADA6544E-3234" at bounding box center [468, 508] width 70 height 10
